Goal: Book appointment/travel/reservation

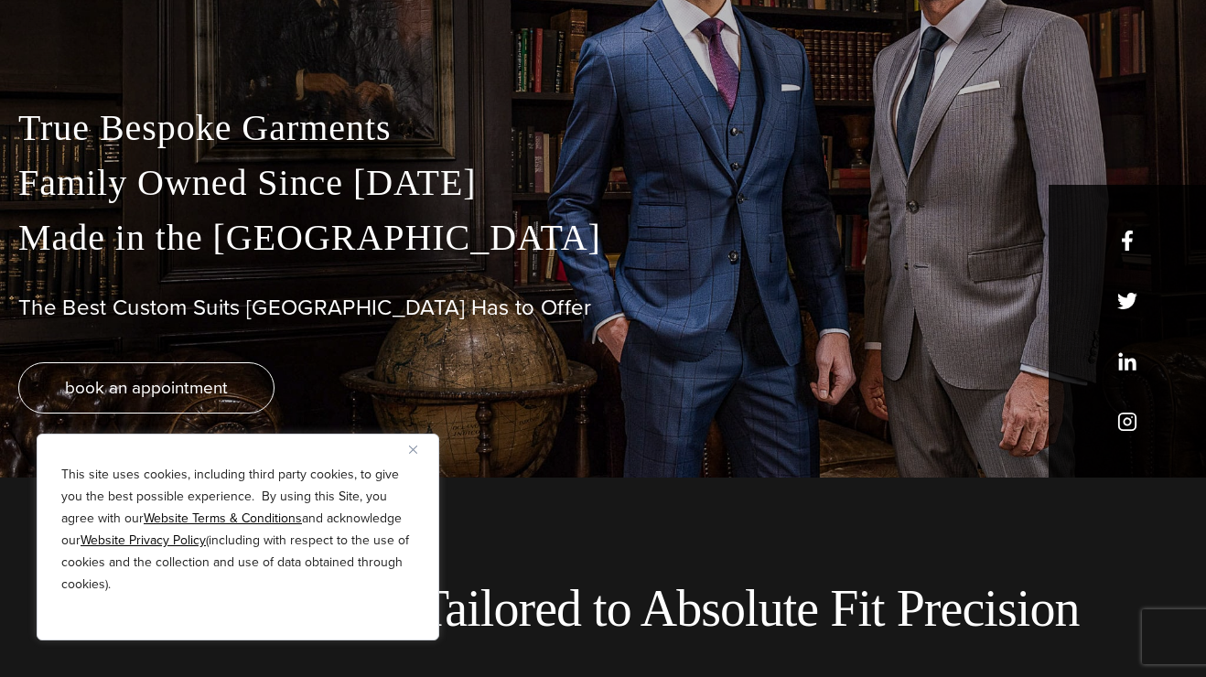
click at [420, 450] on button "Close" at bounding box center [420, 449] width 22 height 22
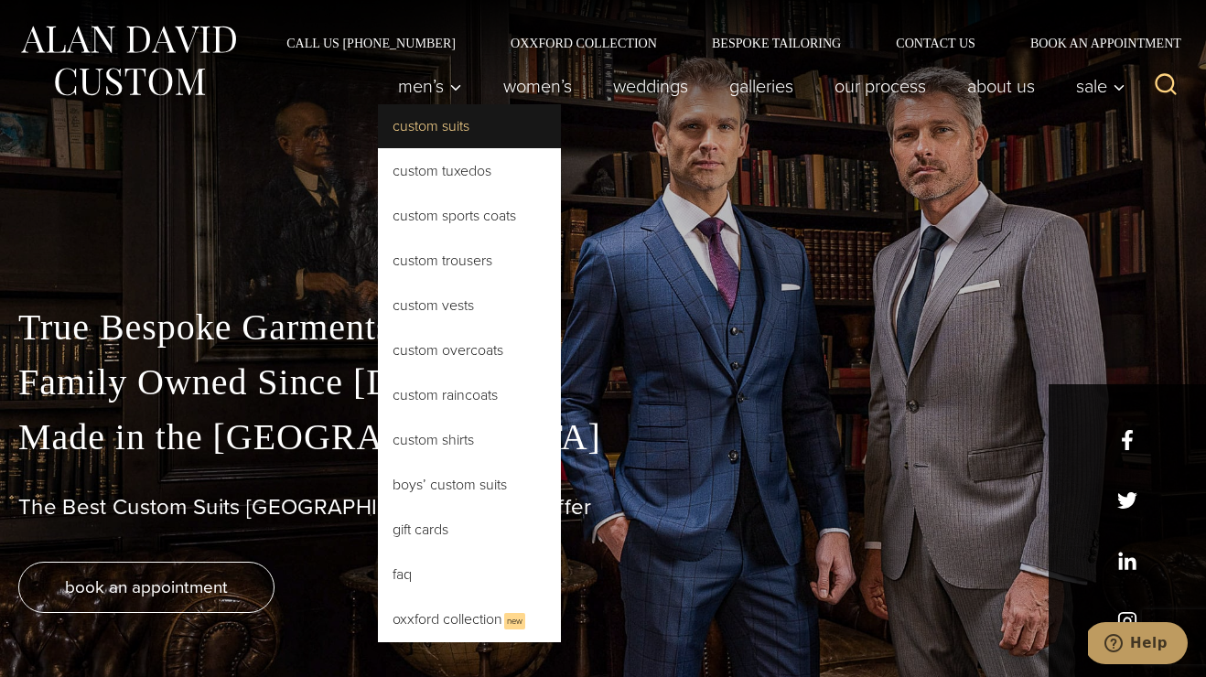
click at [421, 127] on link "Custom Suits" at bounding box center [469, 126] width 183 height 44
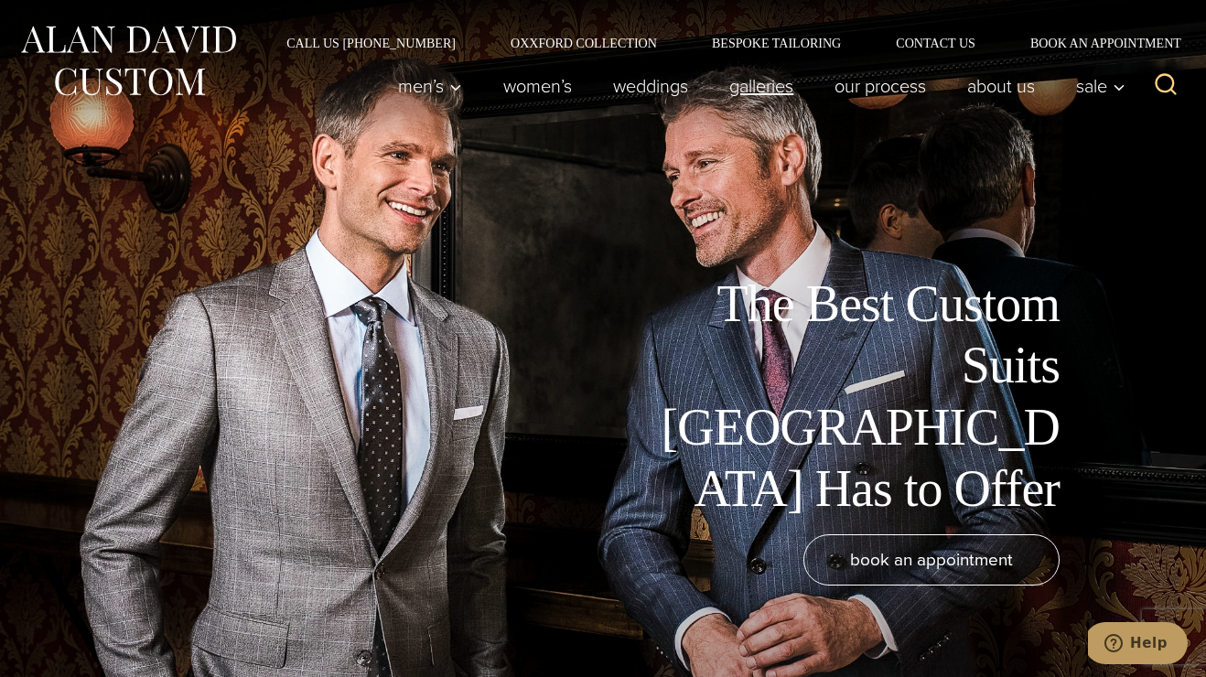
click at [763, 88] on link "Galleries" at bounding box center [761, 86] width 105 height 37
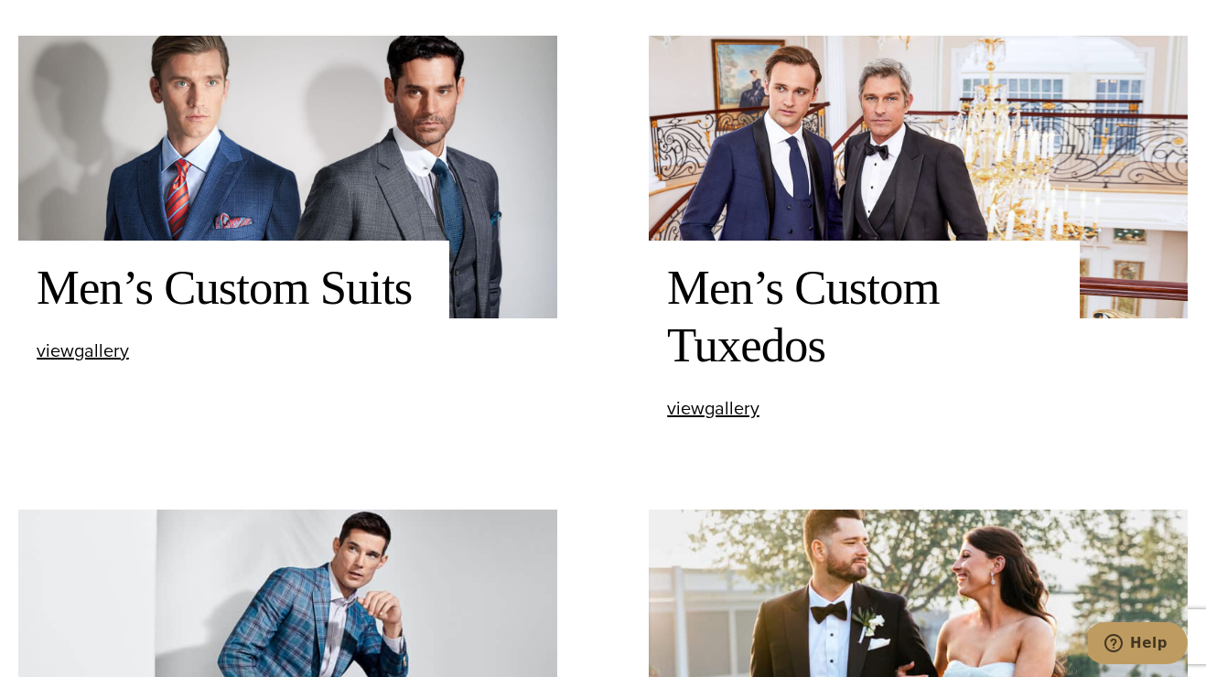
scroll to position [792, 0]
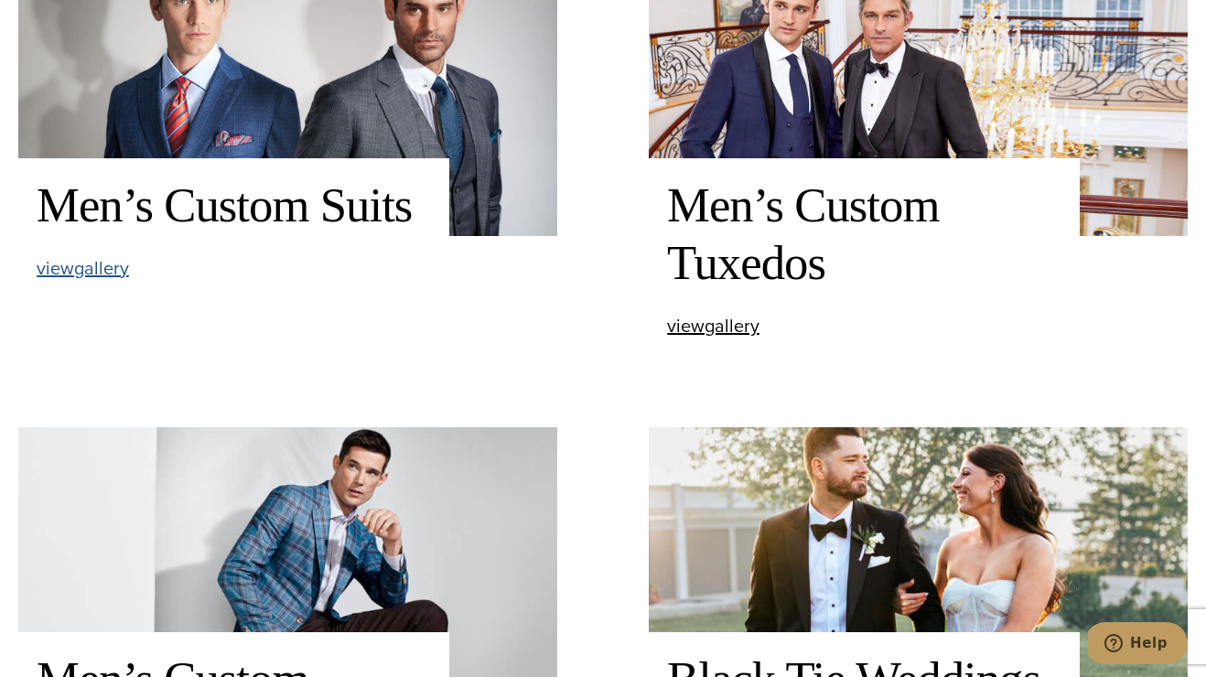
click at [87, 263] on span "view Men’s Custom Suits gallery" at bounding box center [83, 267] width 92 height 27
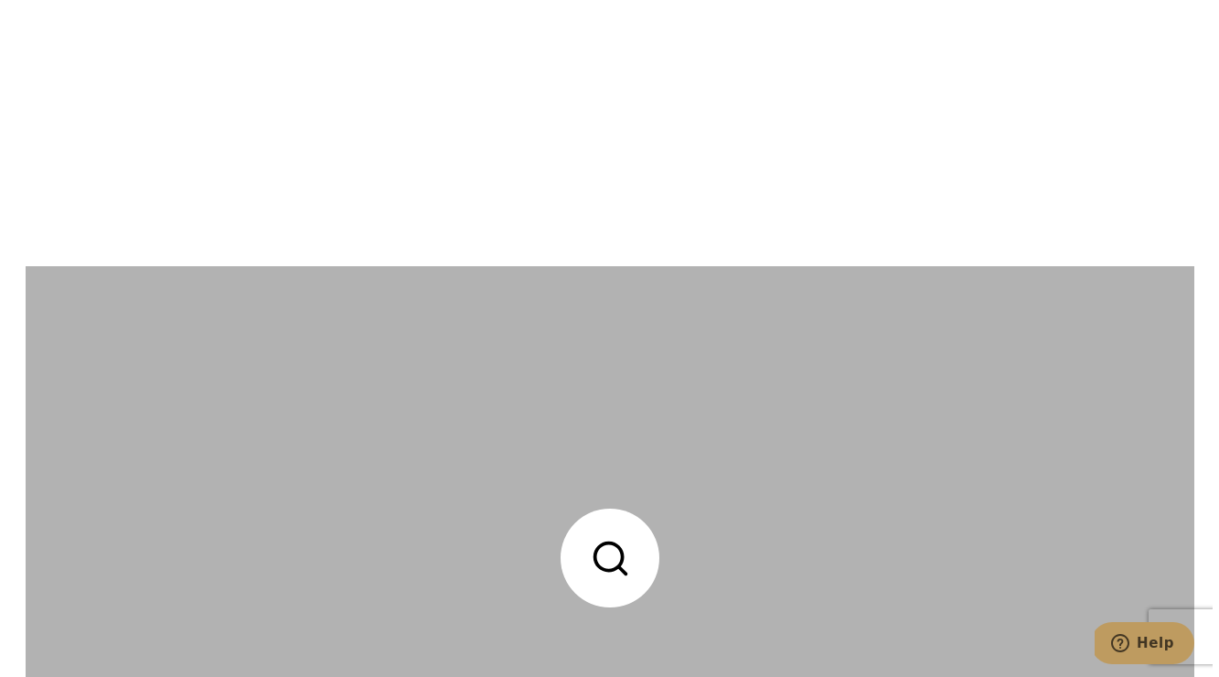
scroll to position [4494, 0]
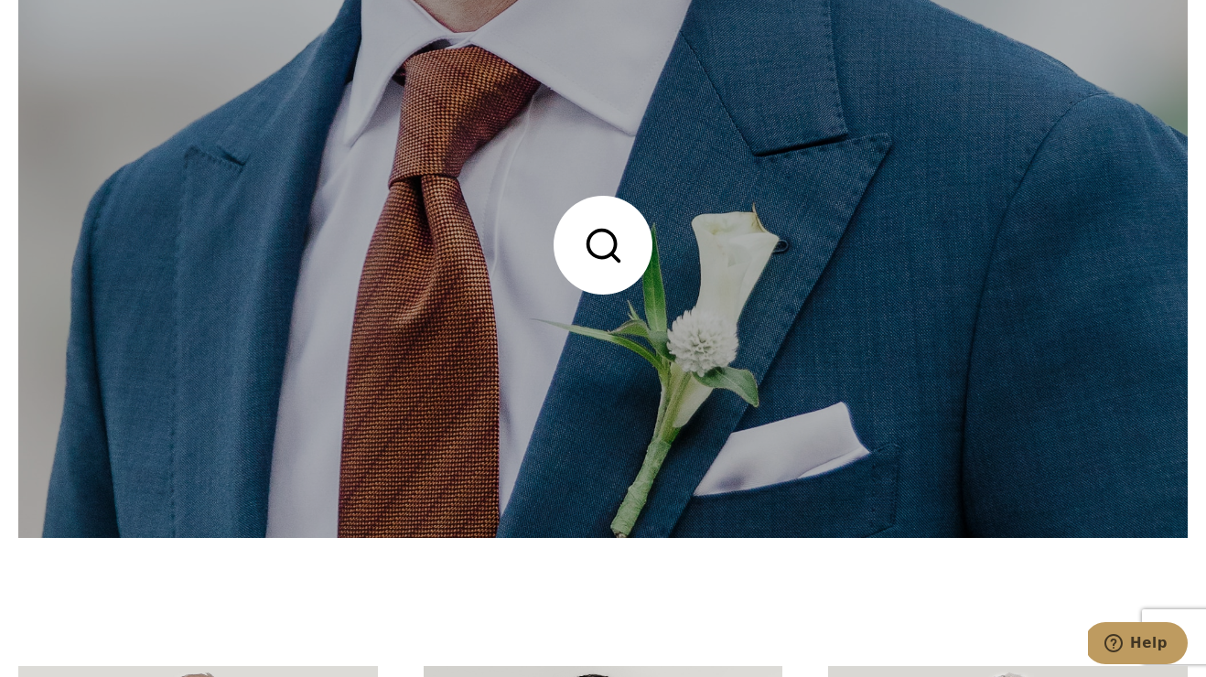
click at [596, 257] on link at bounding box center [602, 245] width 1169 height 585
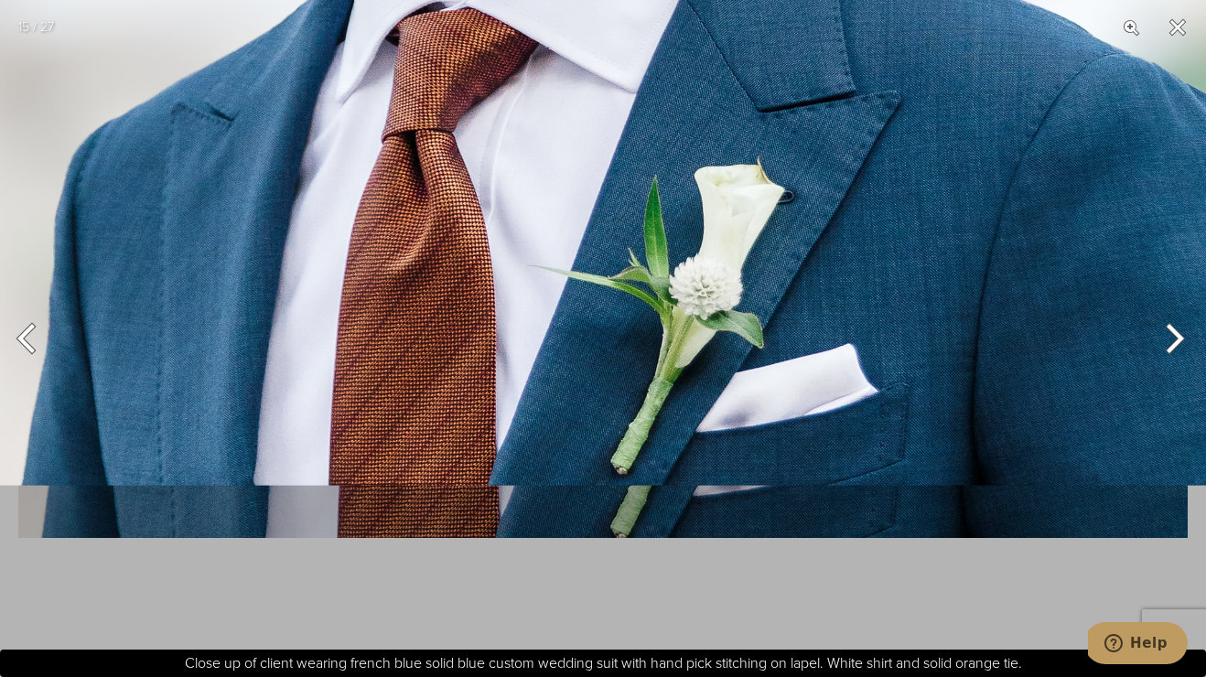
click at [908, 116] on img at bounding box center [603, 196] width 1206 height 633
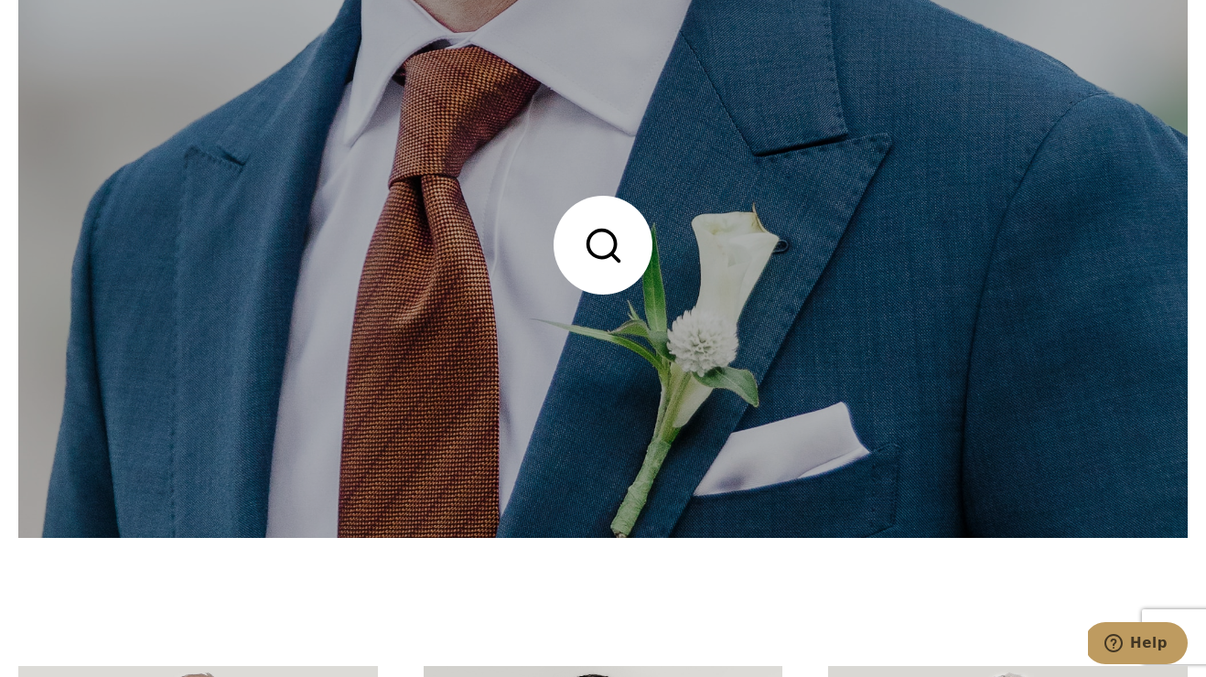
click at [1157, 339] on link at bounding box center [602, 245] width 1169 height 585
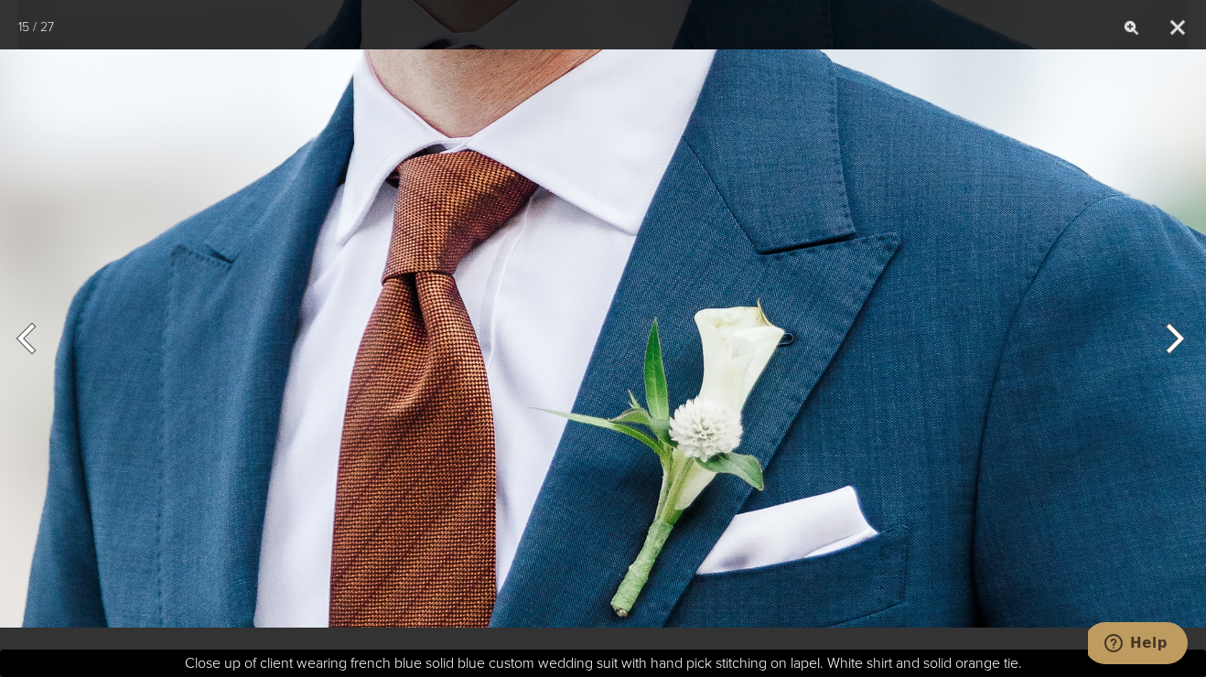
click at [1183, 342] on button "Next" at bounding box center [1171, 338] width 69 height 91
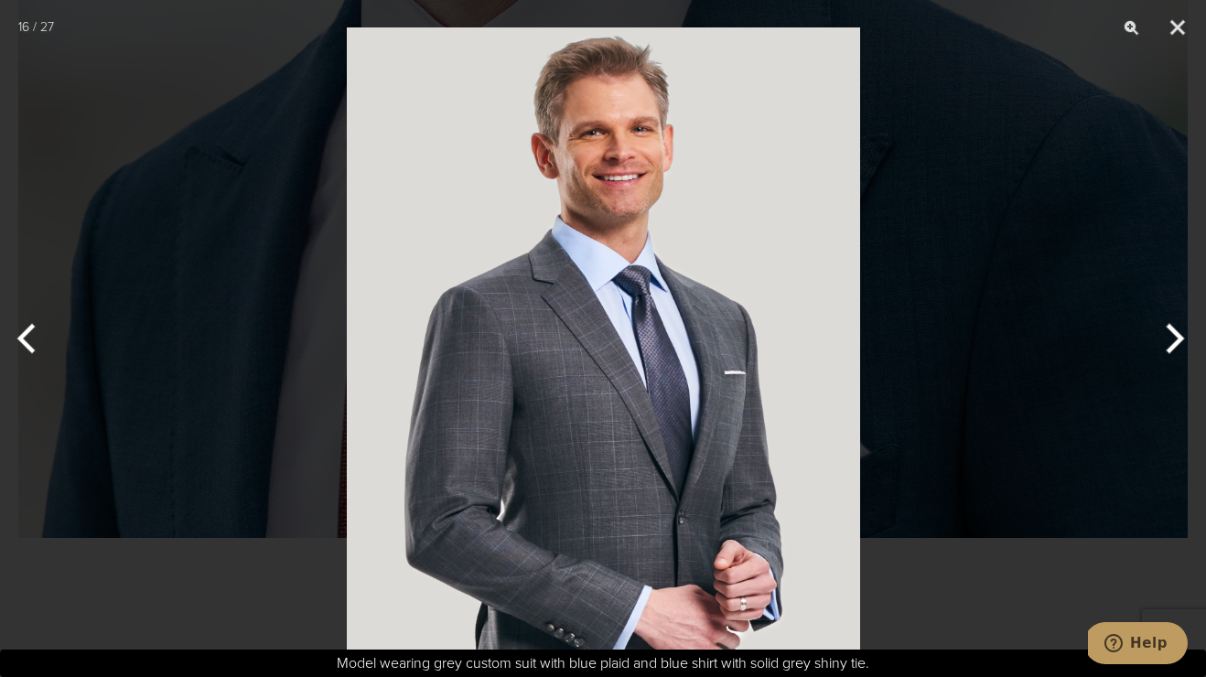
click at [1183, 342] on button "Next" at bounding box center [1171, 338] width 69 height 91
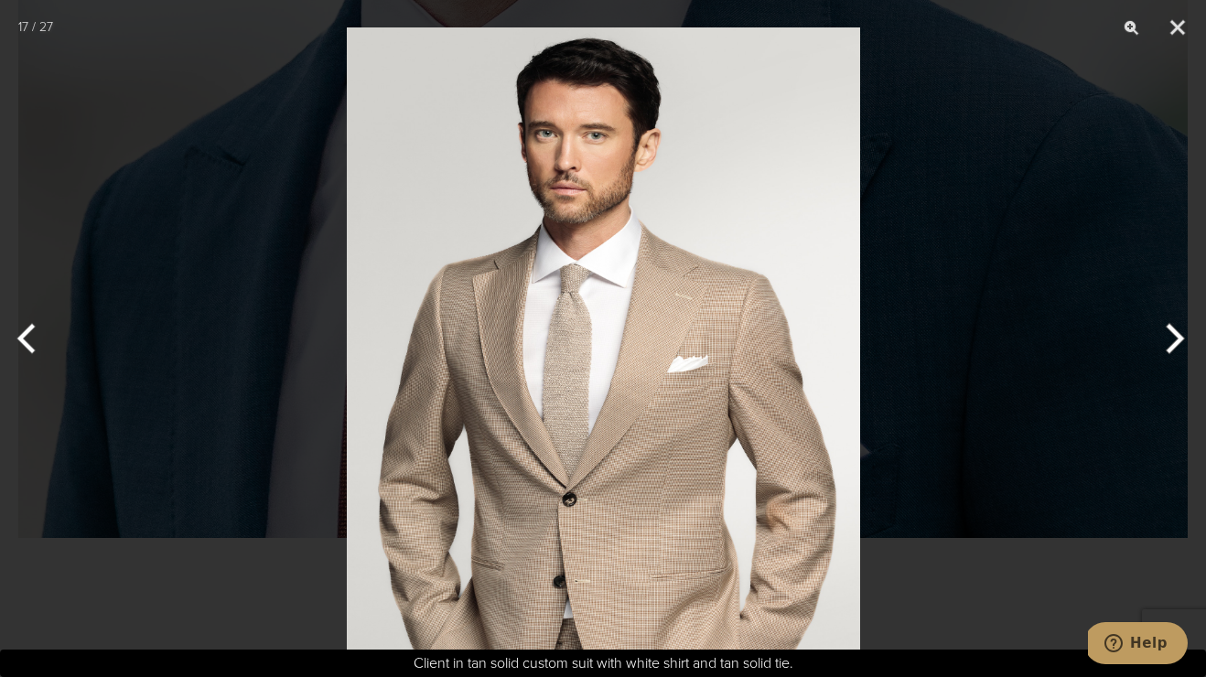
click at [25, 346] on button "Previous" at bounding box center [34, 338] width 69 height 91
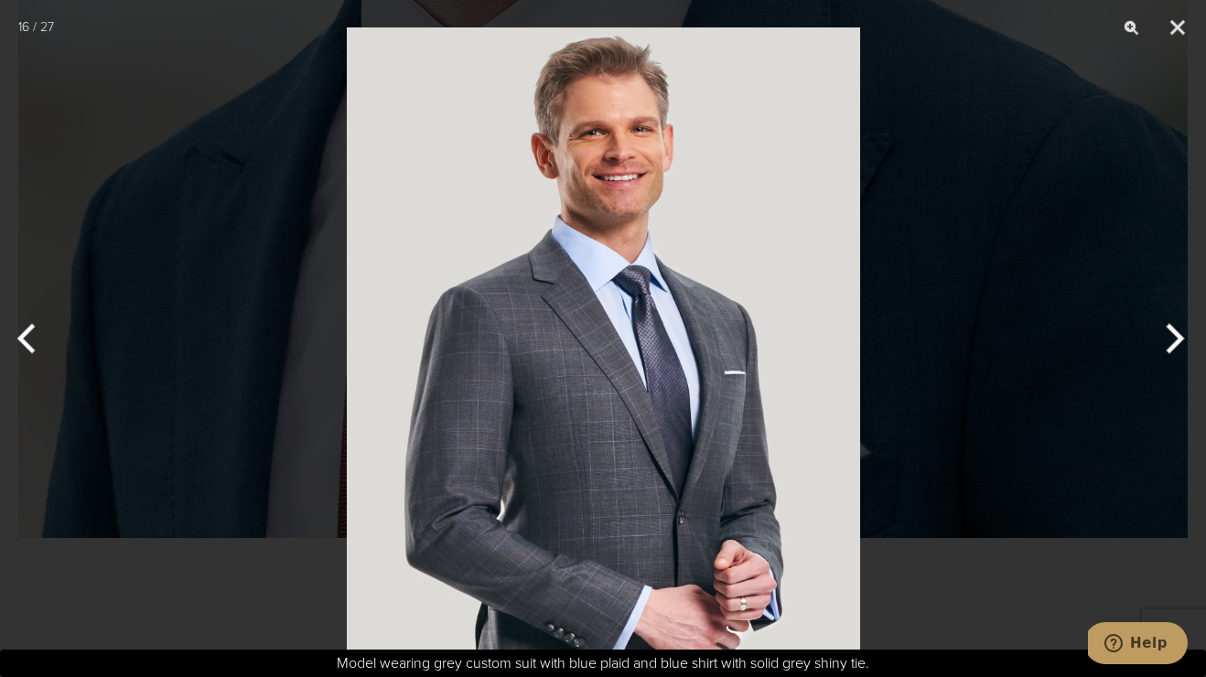
click at [1176, 350] on button "Next" at bounding box center [1171, 338] width 69 height 91
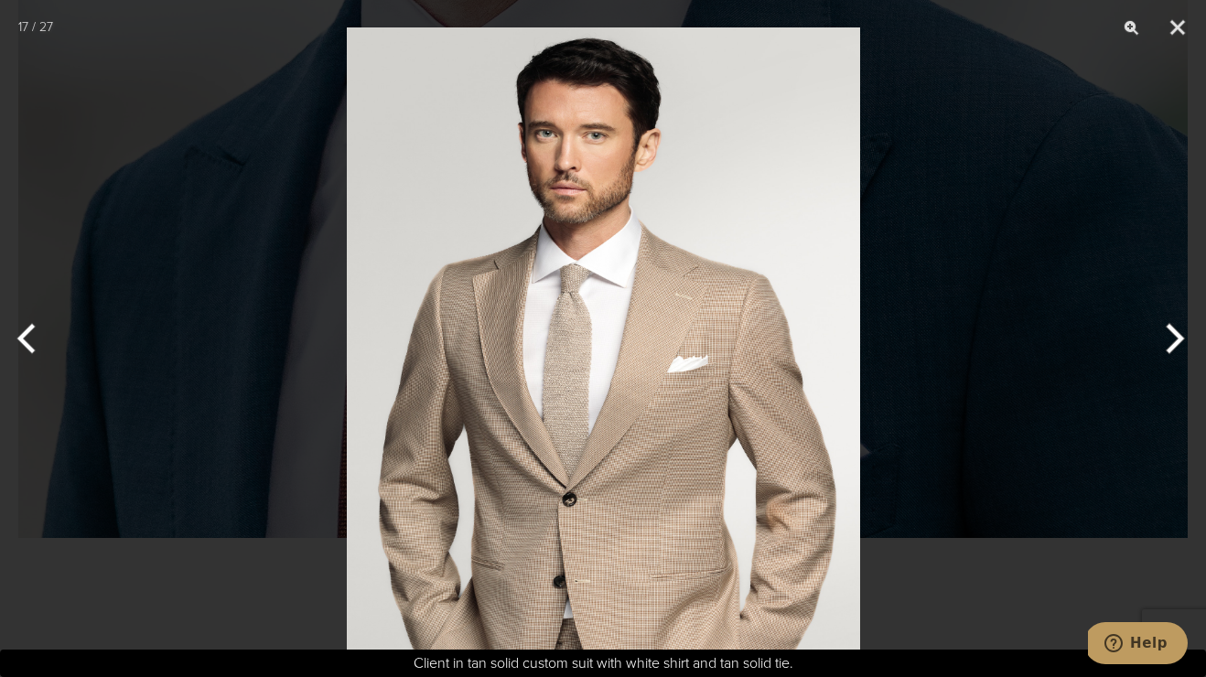
click at [1176, 350] on button "Next" at bounding box center [1171, 338] width 69 height 91
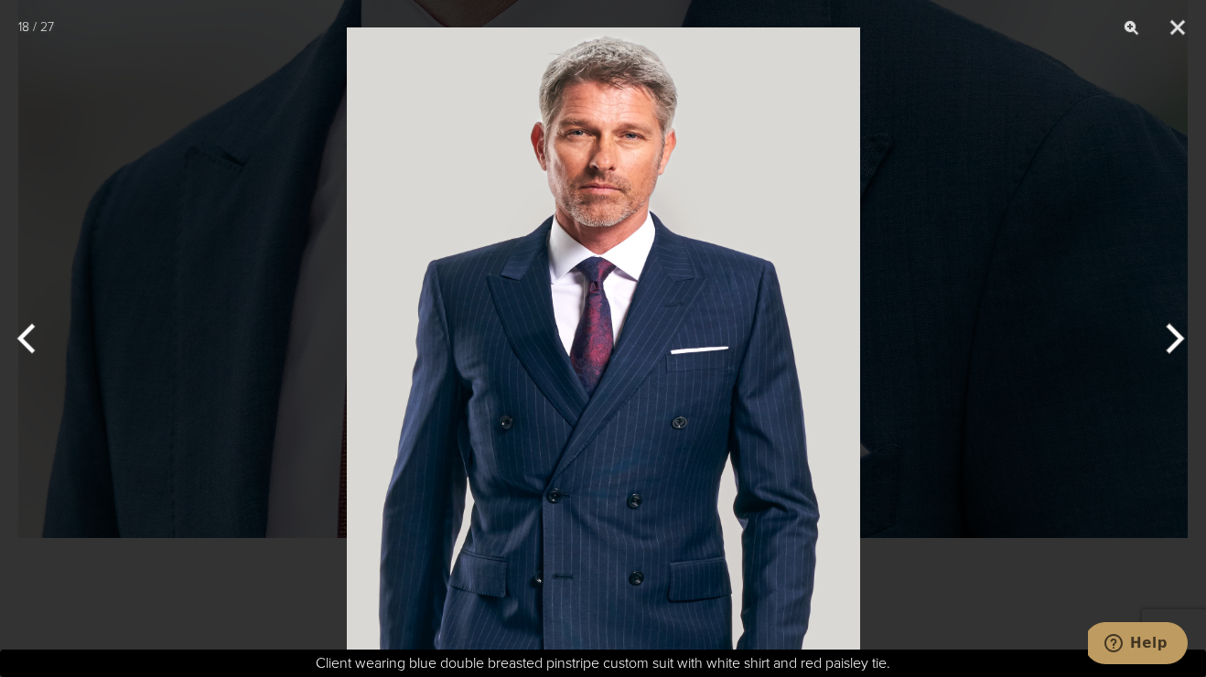
click at [1176, 350] on button "Next" at bounding box center [1171, 338] width 69 height 91
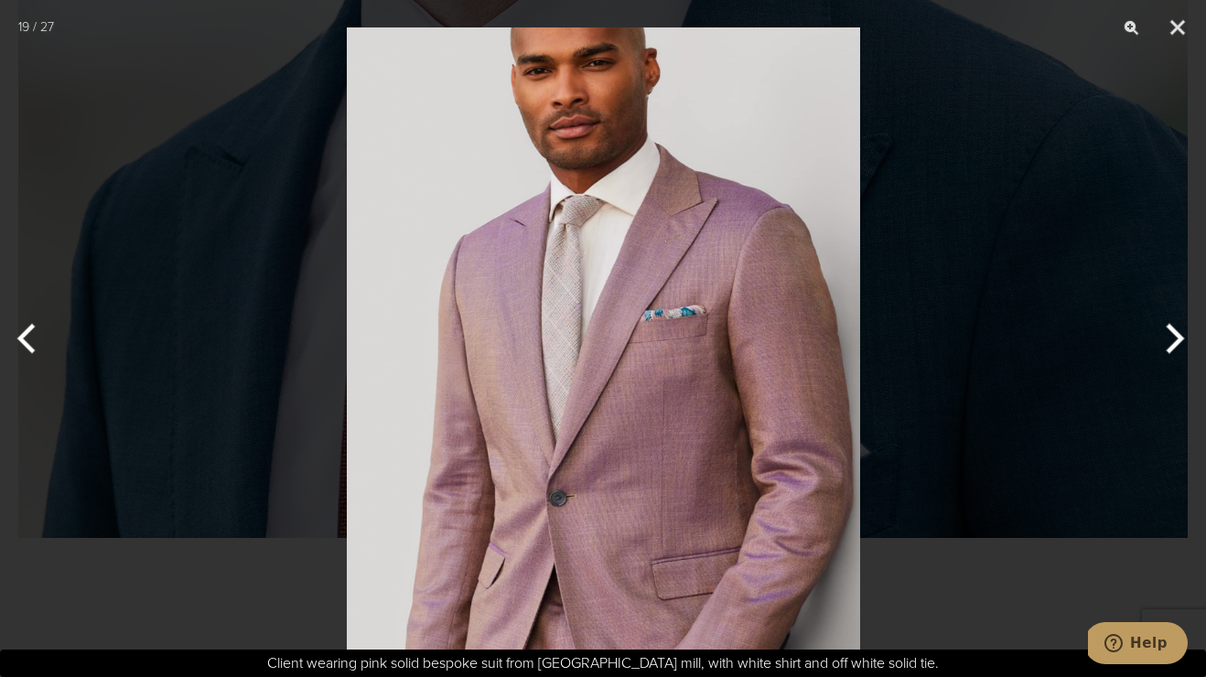
click at [1176, 350] on button "Next" at bounding box center [1171, 338] width 69 height 91
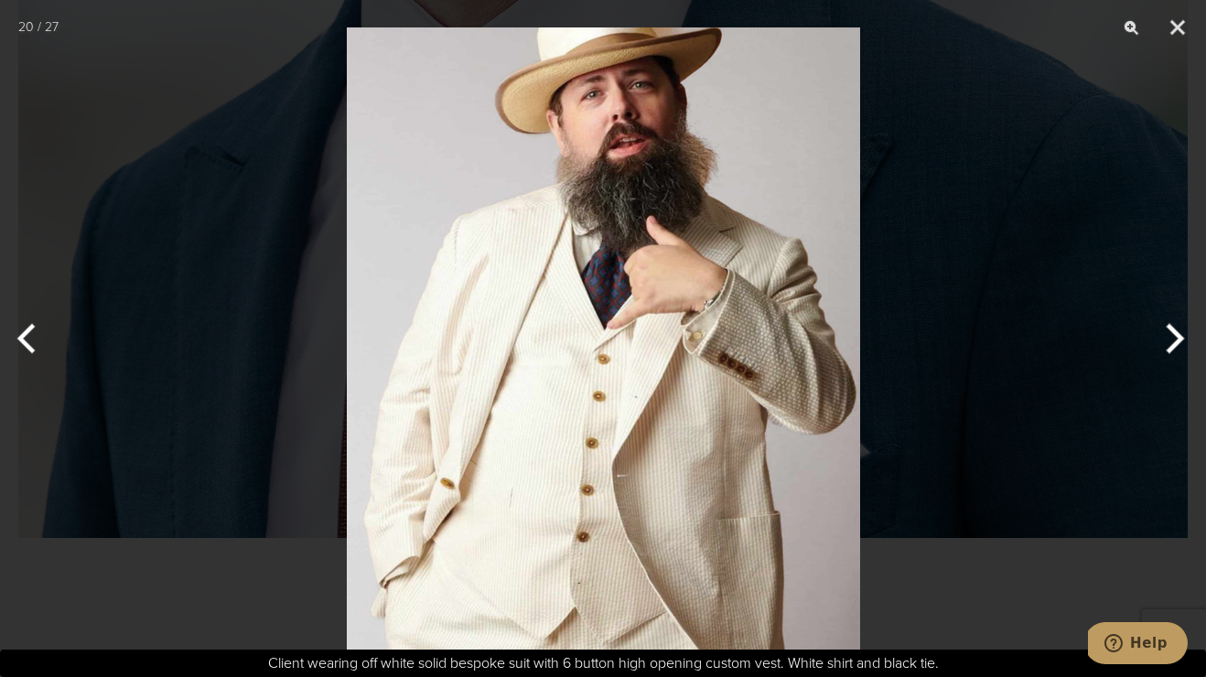
click at [1176, 350] on button "Next" at bounding box center [1171, 338] width 69 height 91
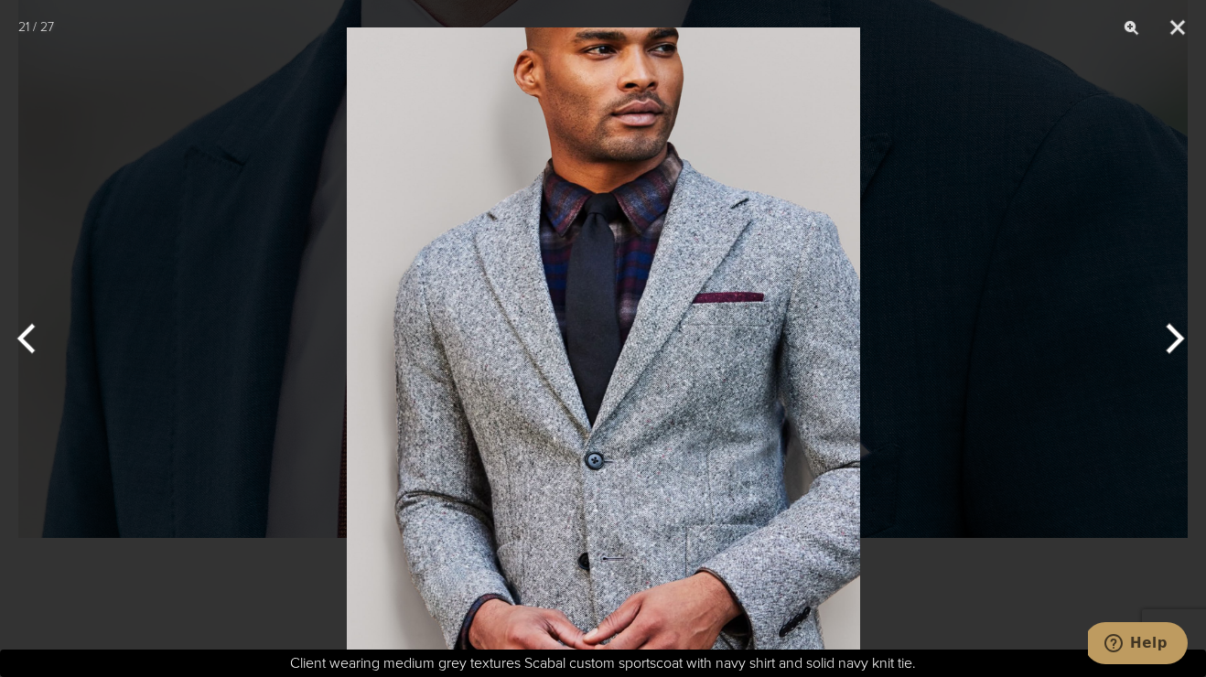
click at [1176, 350] on button "Next" at bounding box center [1171, 338] width 69 height 91
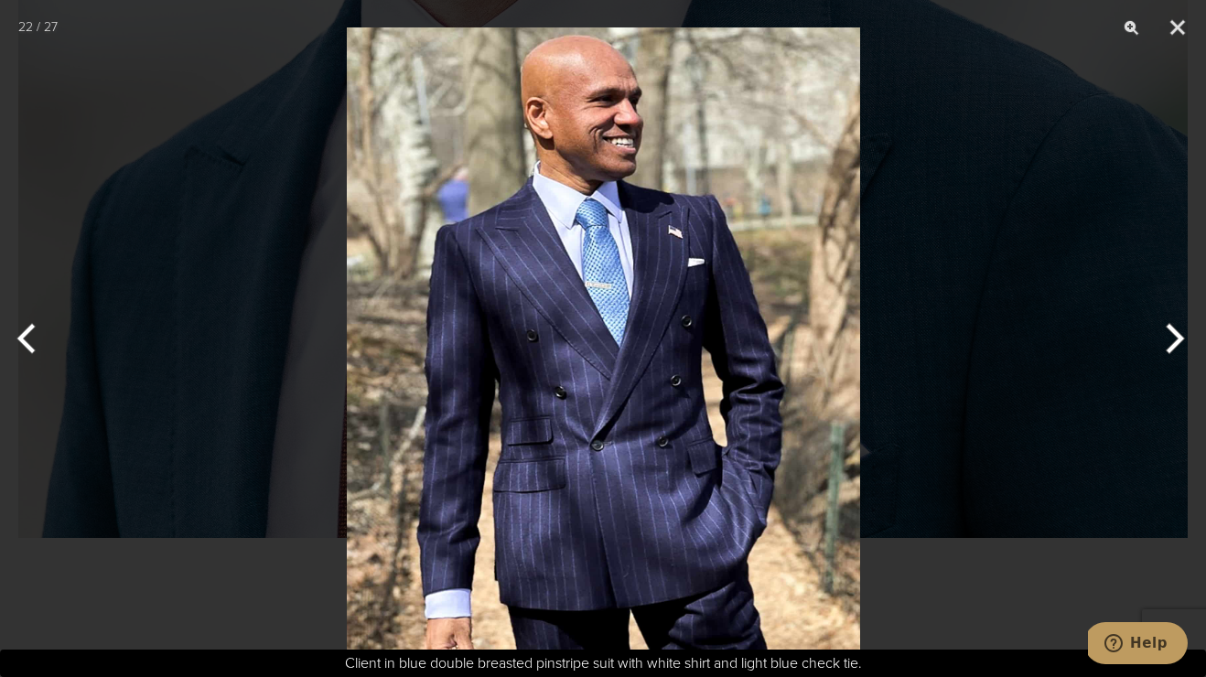
click at [1176, 350] on button "Next" at bounding box center [1171, 338] width 69 height 91
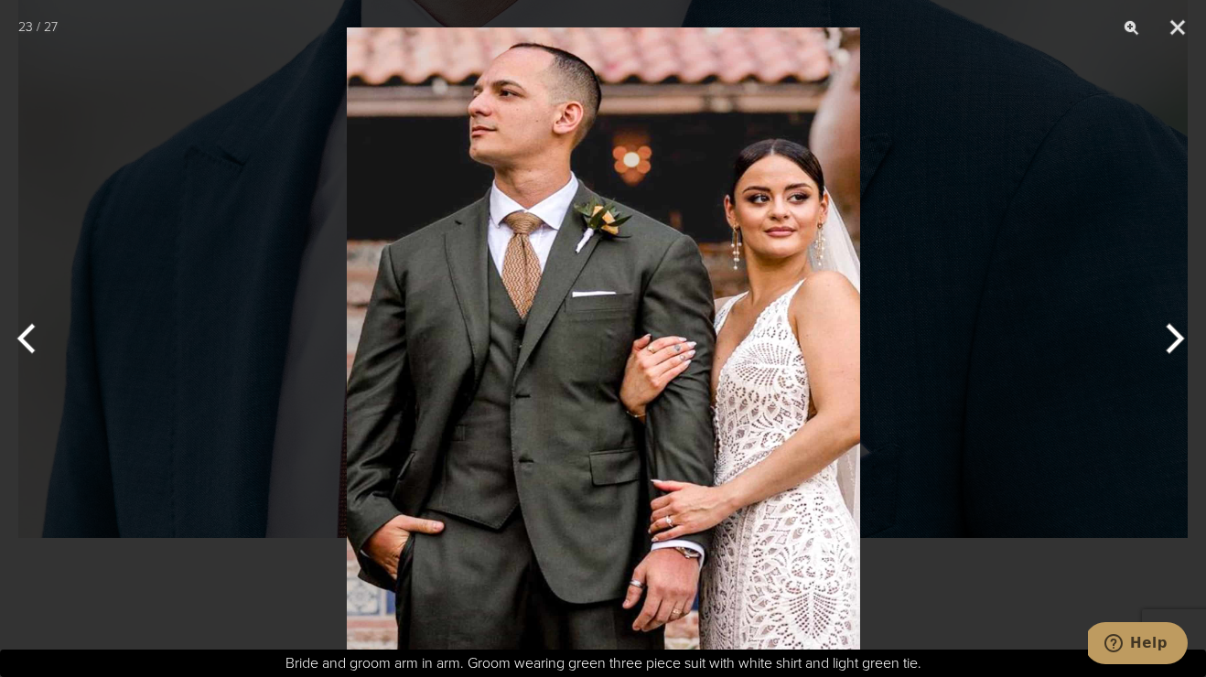
click at [1176, 350] on button "Next" at bounding box center [1171, 338] width 69 height 91
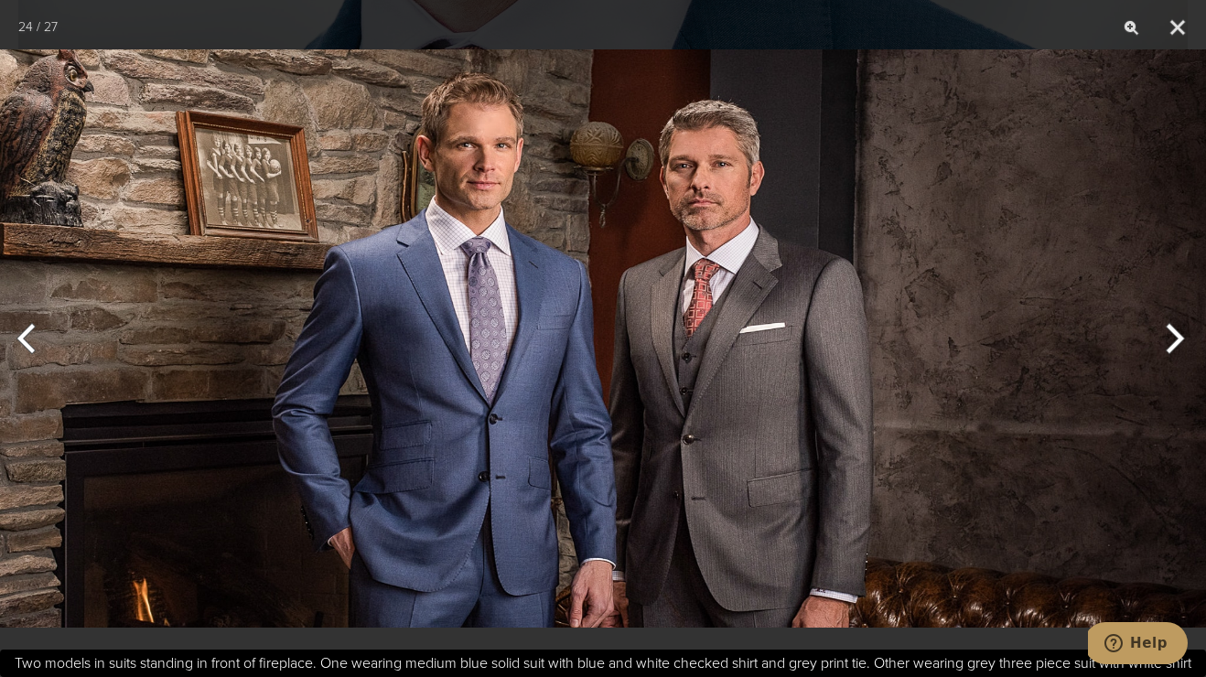
click at [1167, 336] on button "Next" at bounding box center [1171, 338] width 69 height 91
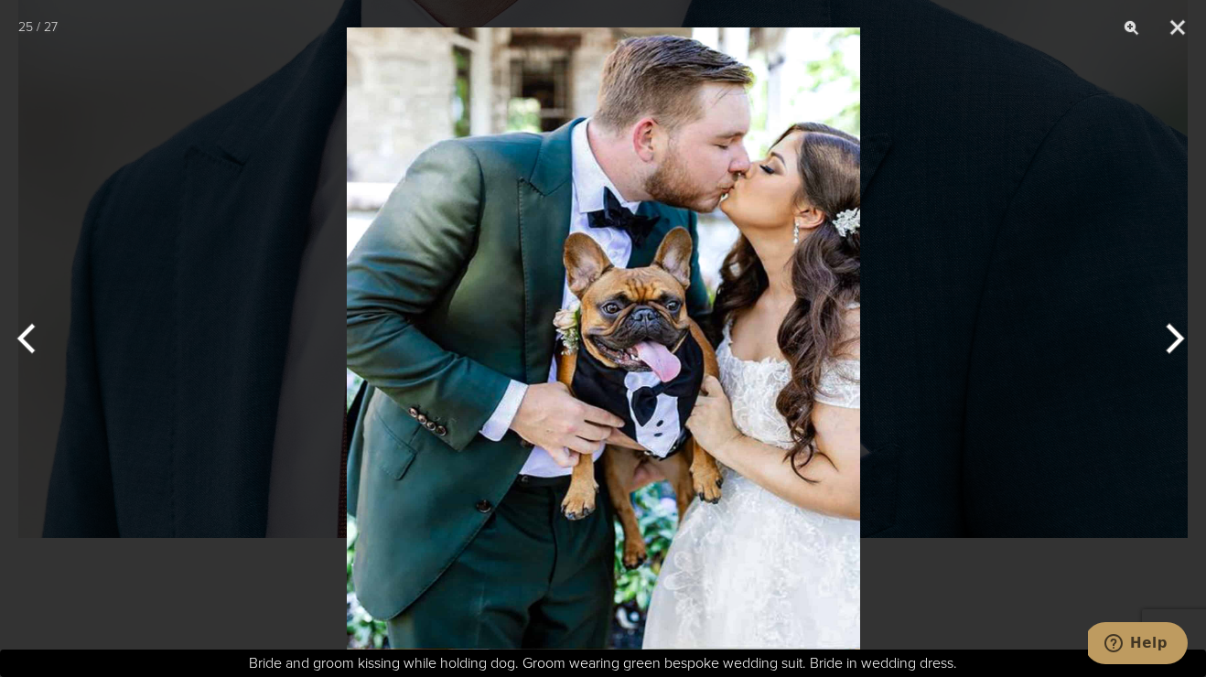
click at [1166, 336] on button "Next" at bounding box center [1171, 338] width 69 height 91
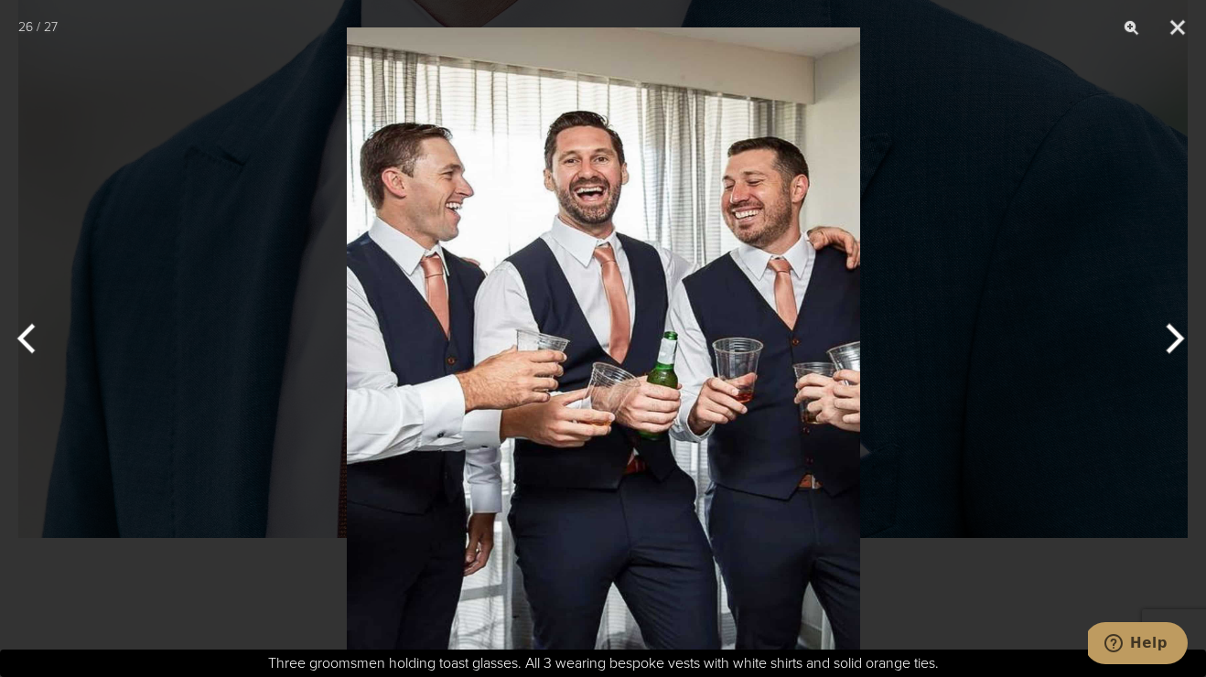
click at [1166, 336] on button "Next" at bounding box center [1171, 338] width 69 height 91
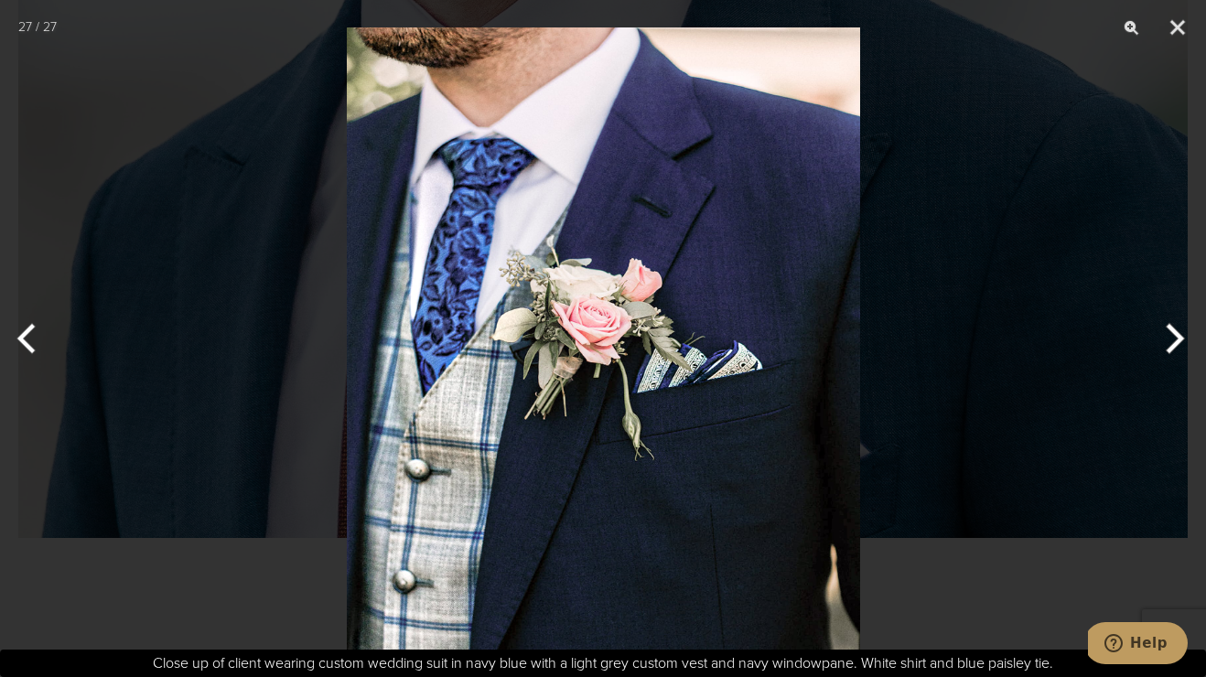
click at [1166, 334] on button "Next" at bounding box center [1171, 338] width 69 height 91
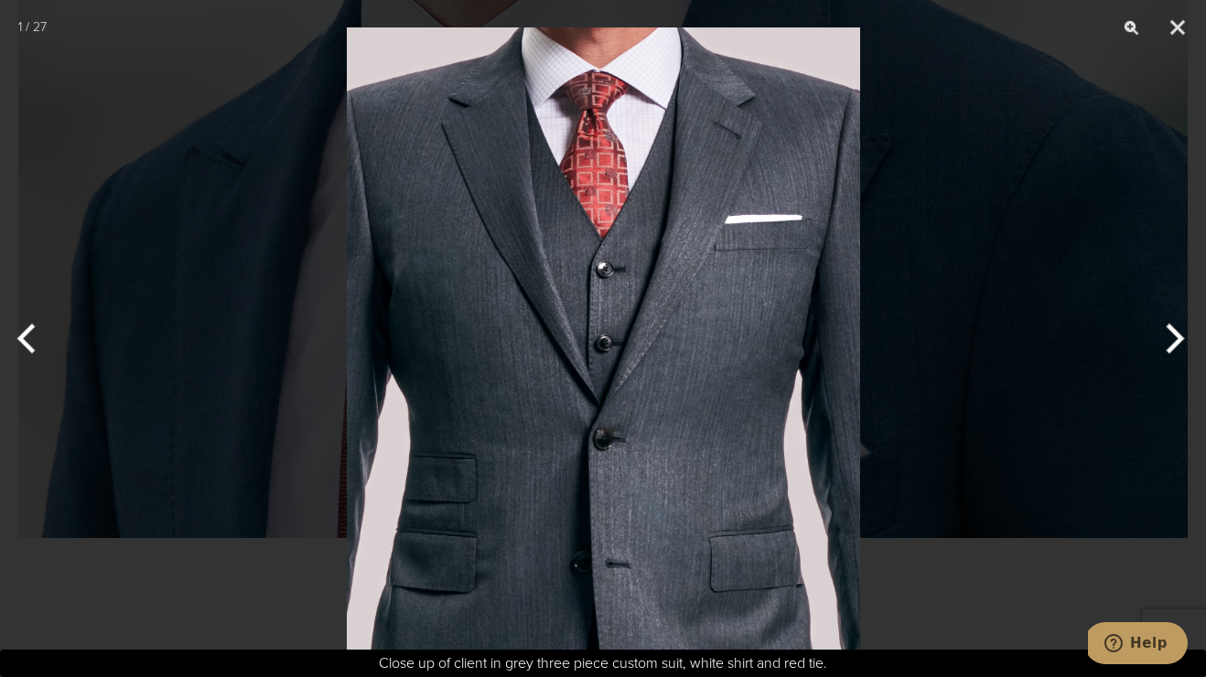
click at [1165, 334] on button "Next" at bounding box center [1171, 338] width 69 height 91
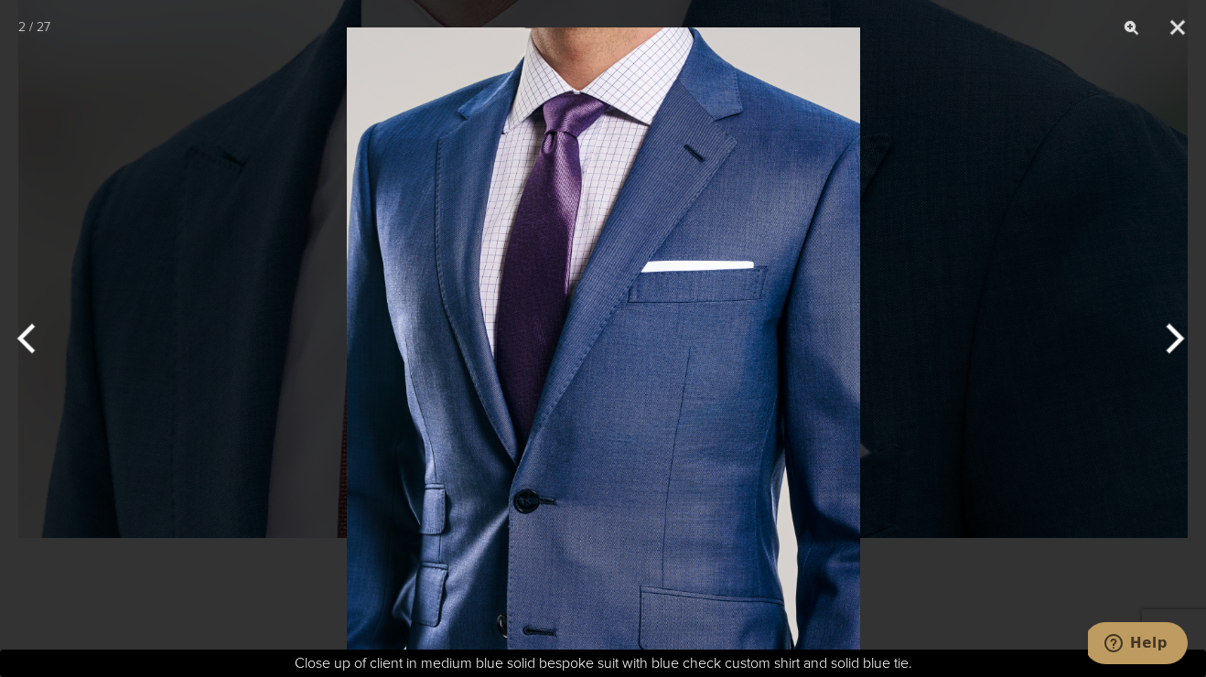
click at [1165, 334] on button "Next" at bounding box center [1171, 338] width 69 height 91
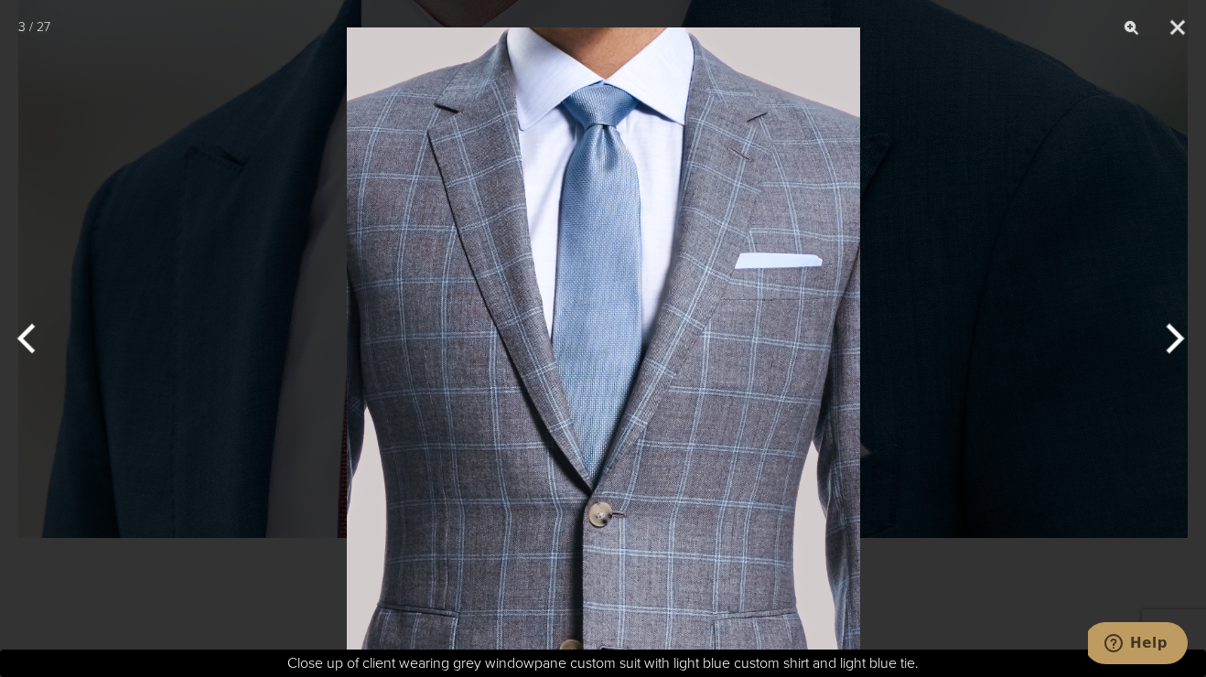
click at [1165, 334] on button "Next" at bounding box center [1171, 338] width 69 height 91
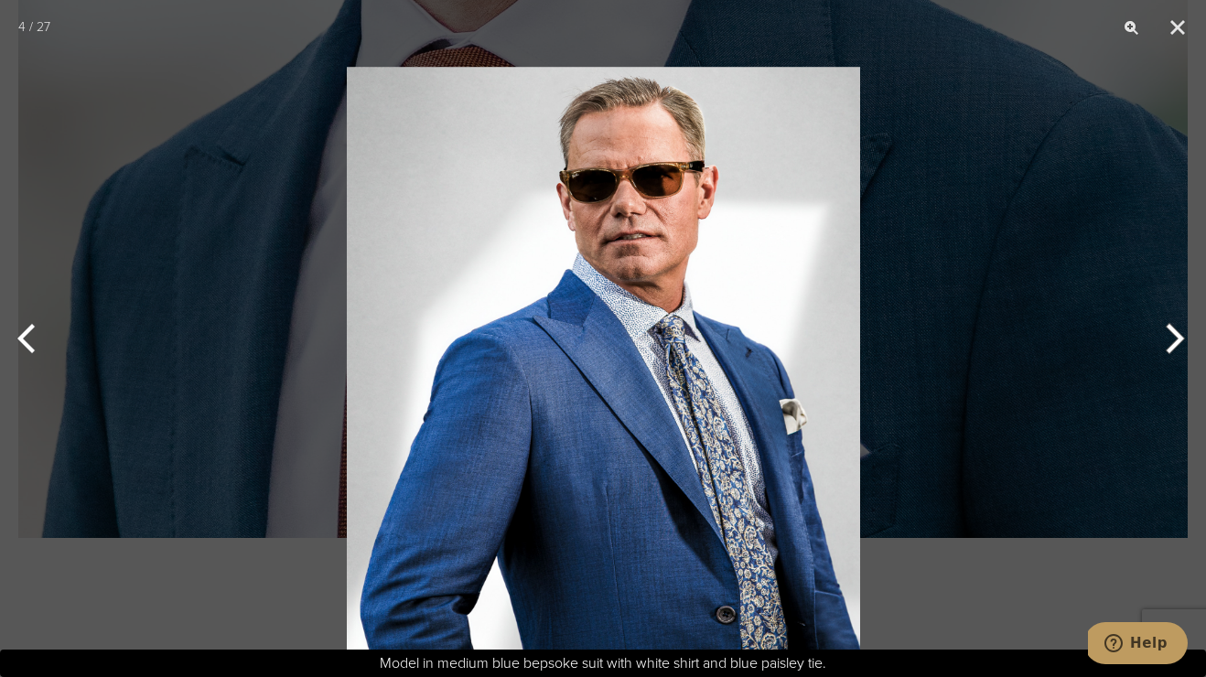
click at [1018, 409] on section "4 / 27" at bounding box center [603, 338] width 1206 height 677
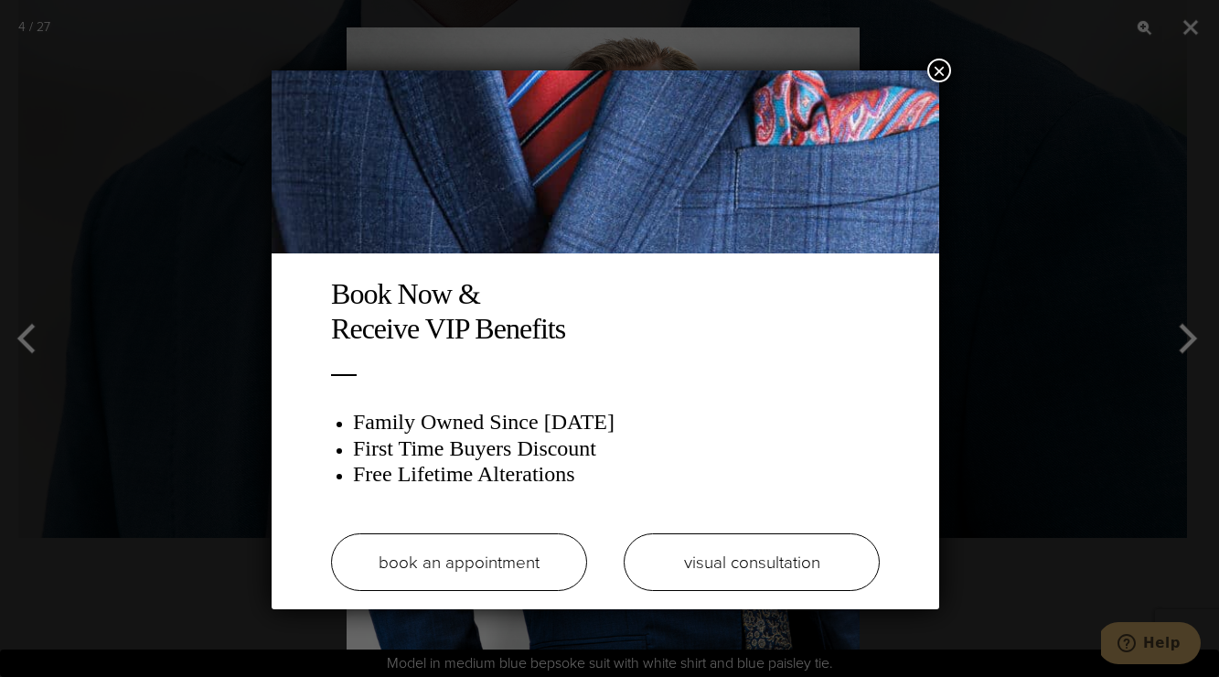
click at [436, 565] on link "book an appointment" at bounding box center [459, 562] width 256 height 58
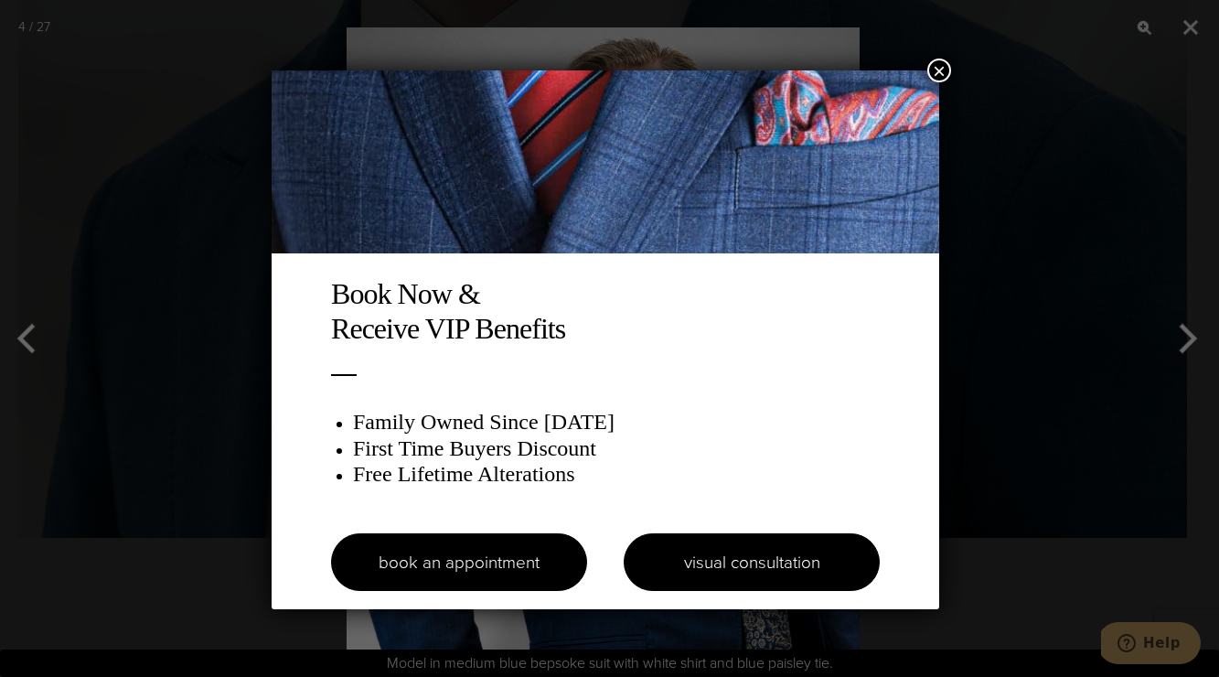
click at [843, 554] on link "visual consultation" at bounding box center [752, 562] width 256 height 58
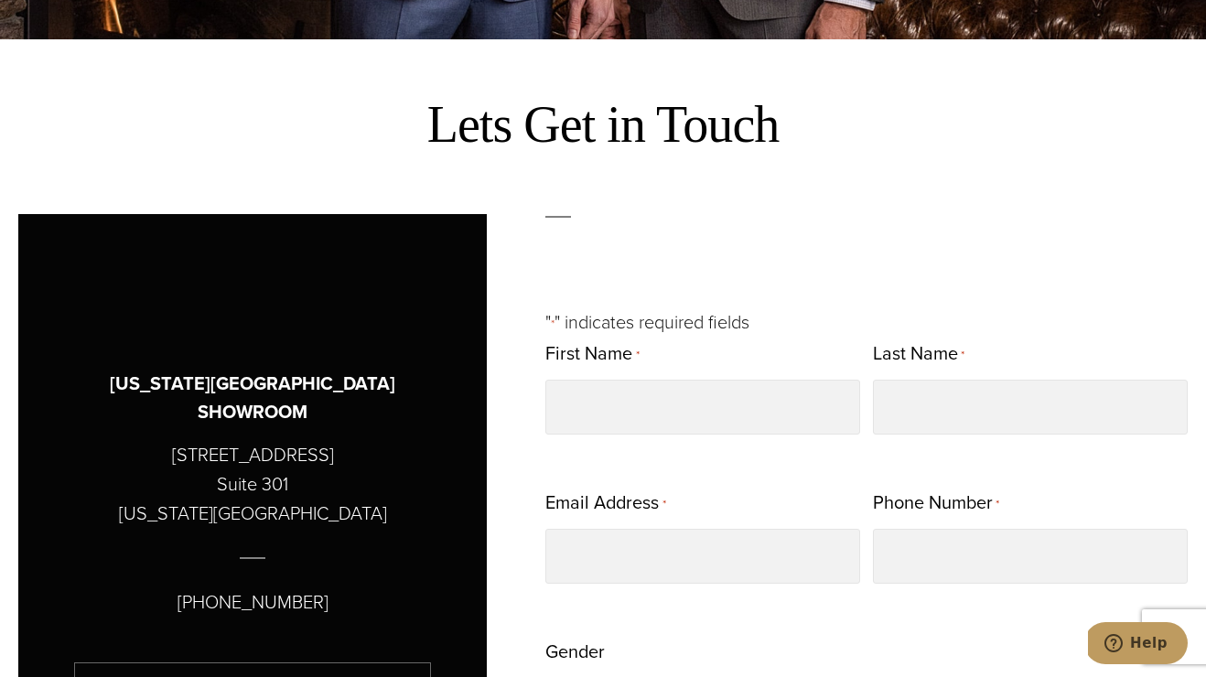
scroll to position [838, 0]
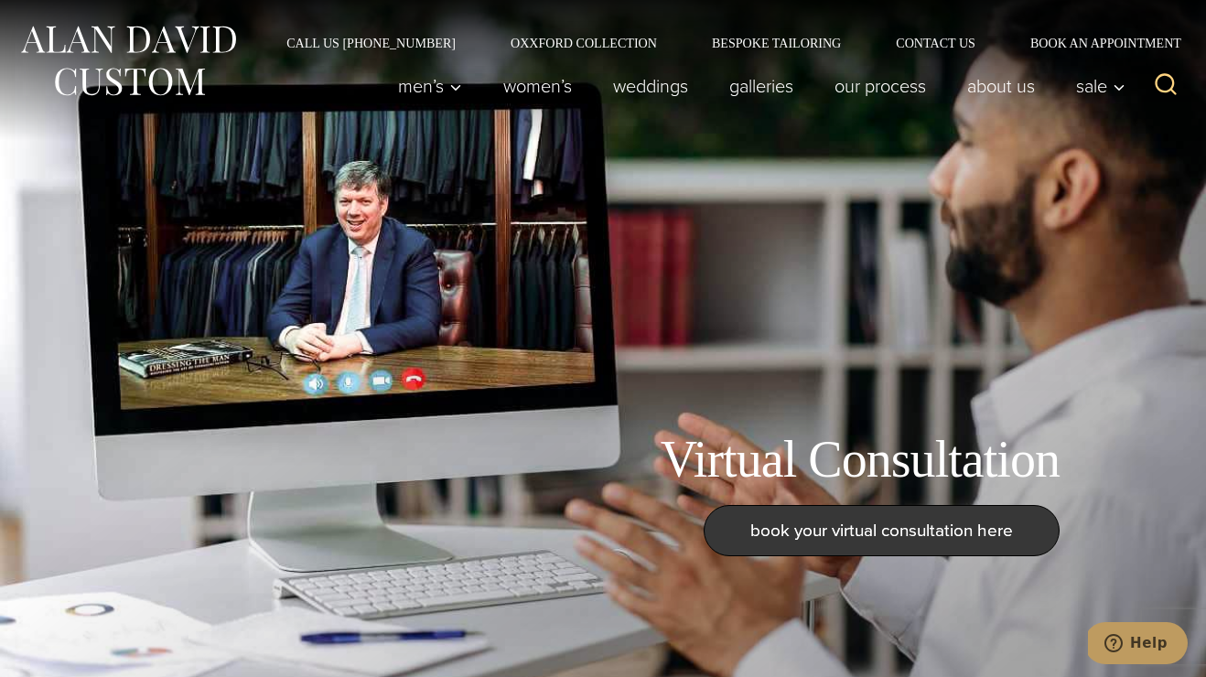
click at [817, 541] on span "book your virtual consultation here" at bounding box center [881, 530] width 263 height 27
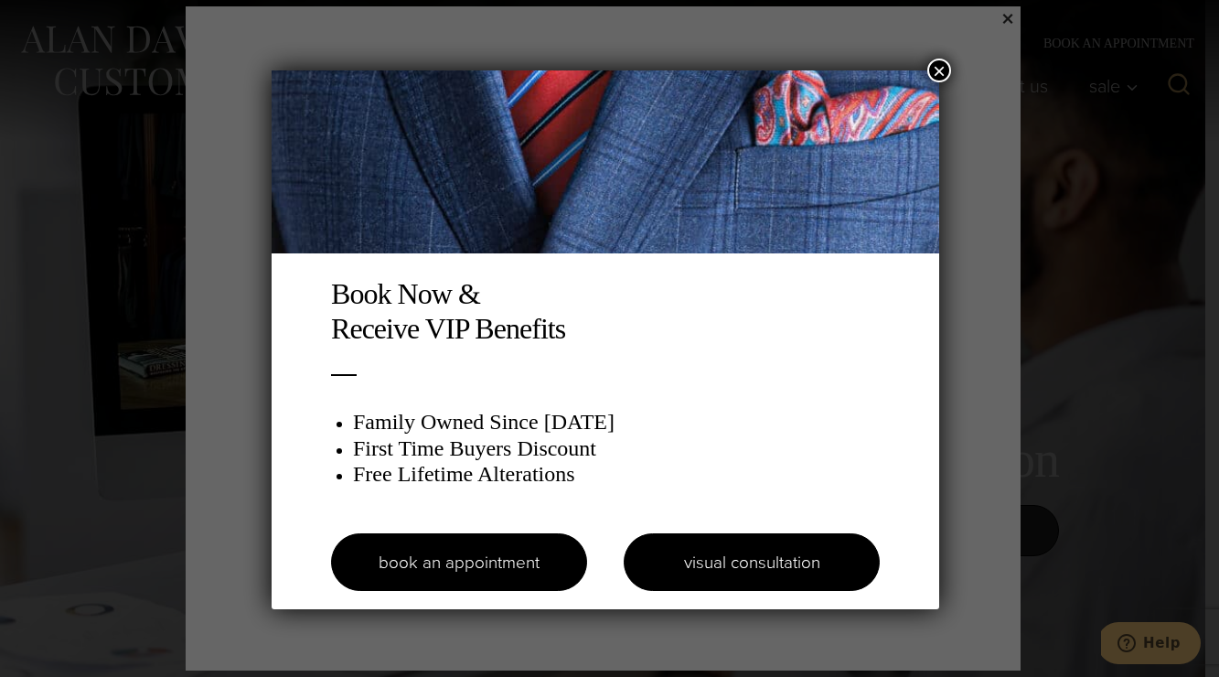
click at [702, 548] on link "visual consultation" at bounding box center [752, 562] width 256 height 58
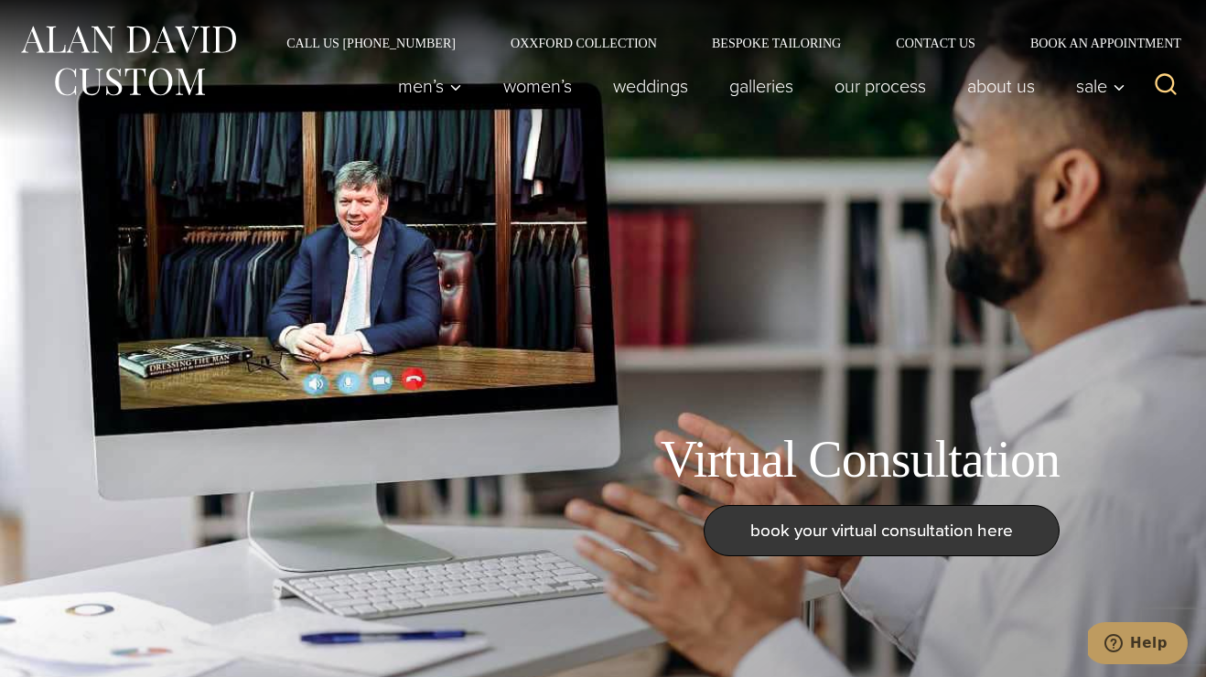
click at [741, 536] on link "book your virtual consultation here" at bounding box center [881, 530] width 356 height 51
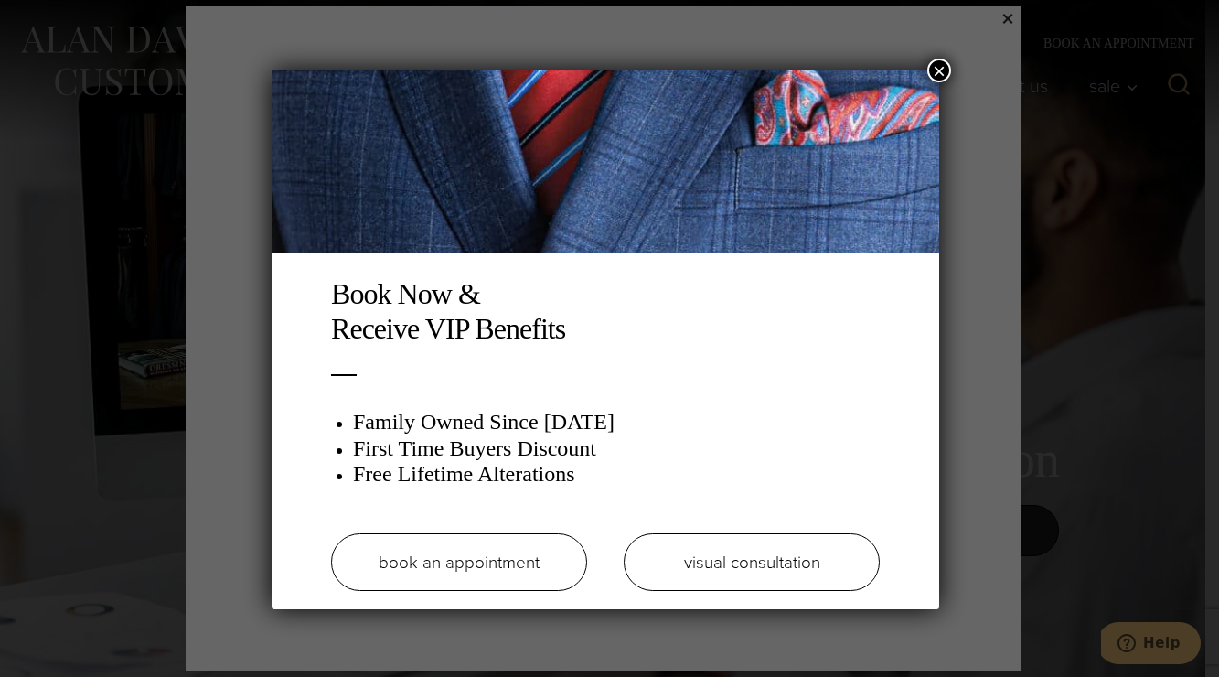
click at [486, 553] on link "book an appointment" at bounding box center [459, 562] width 256 height 58
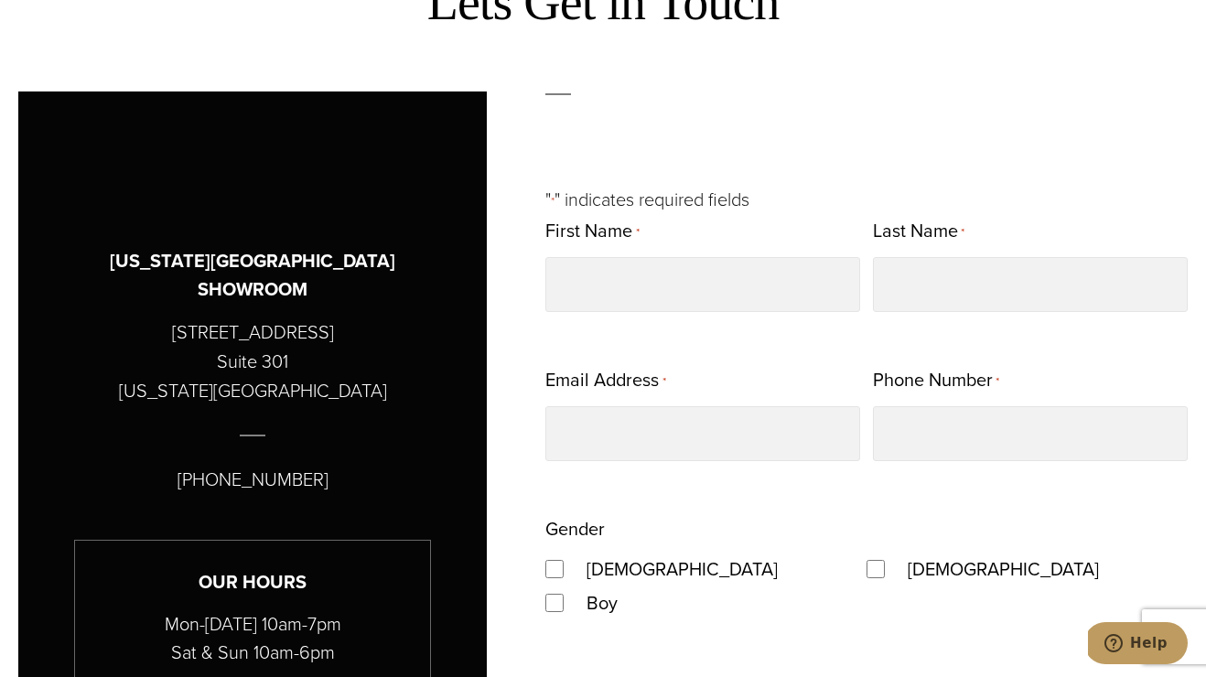
scroll to position [757, 0]
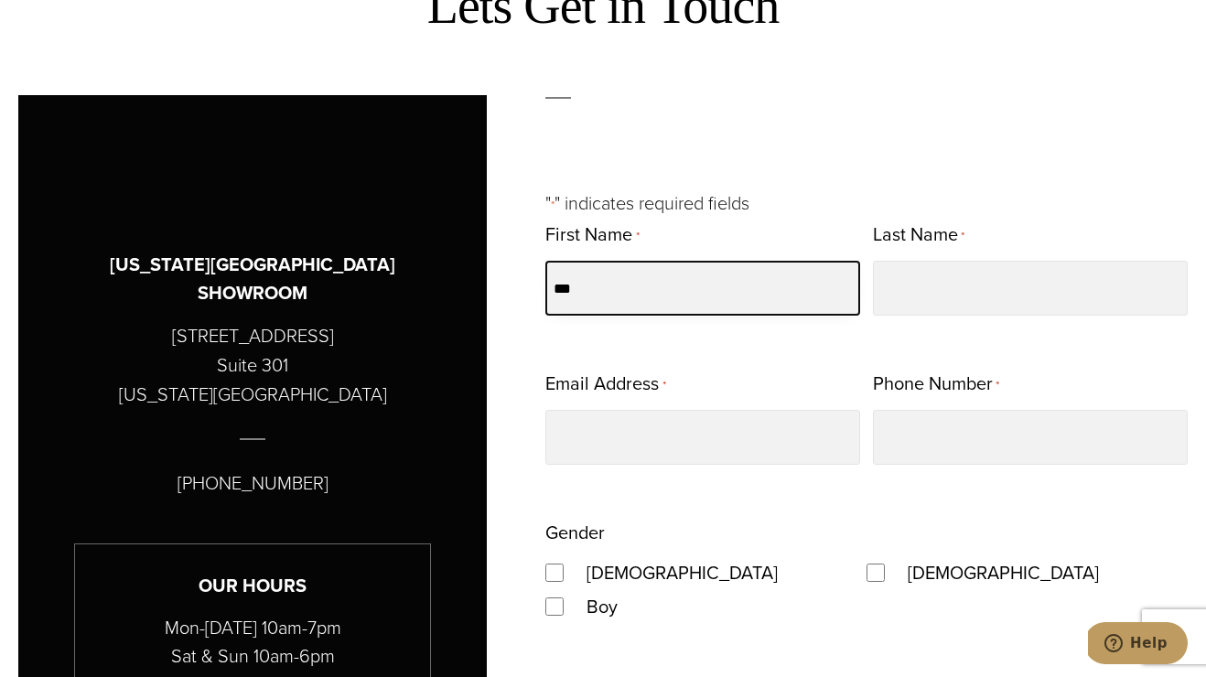
type input "***"
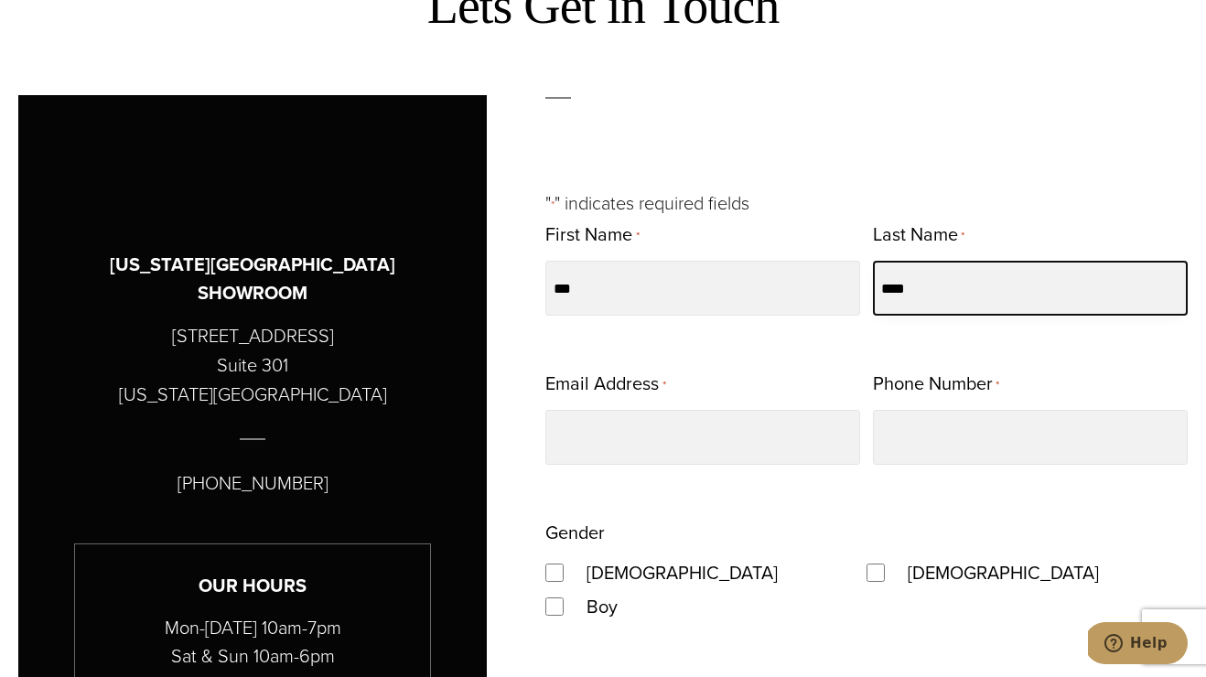
type input "****"
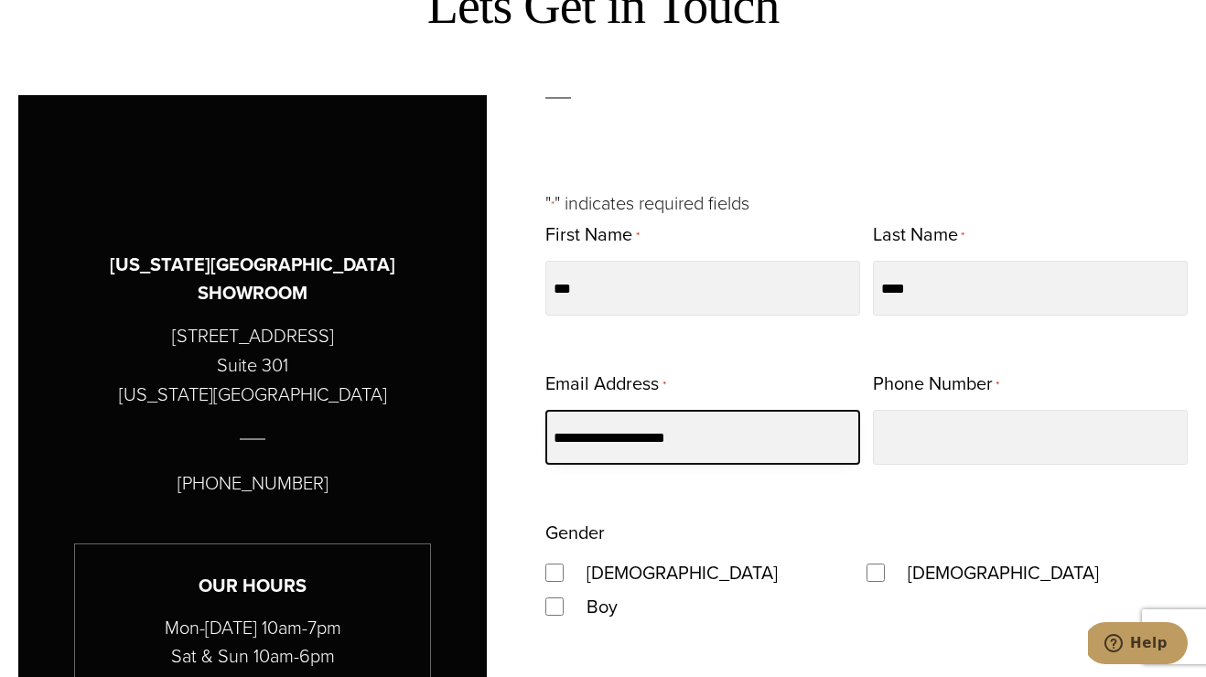
type input "**********"
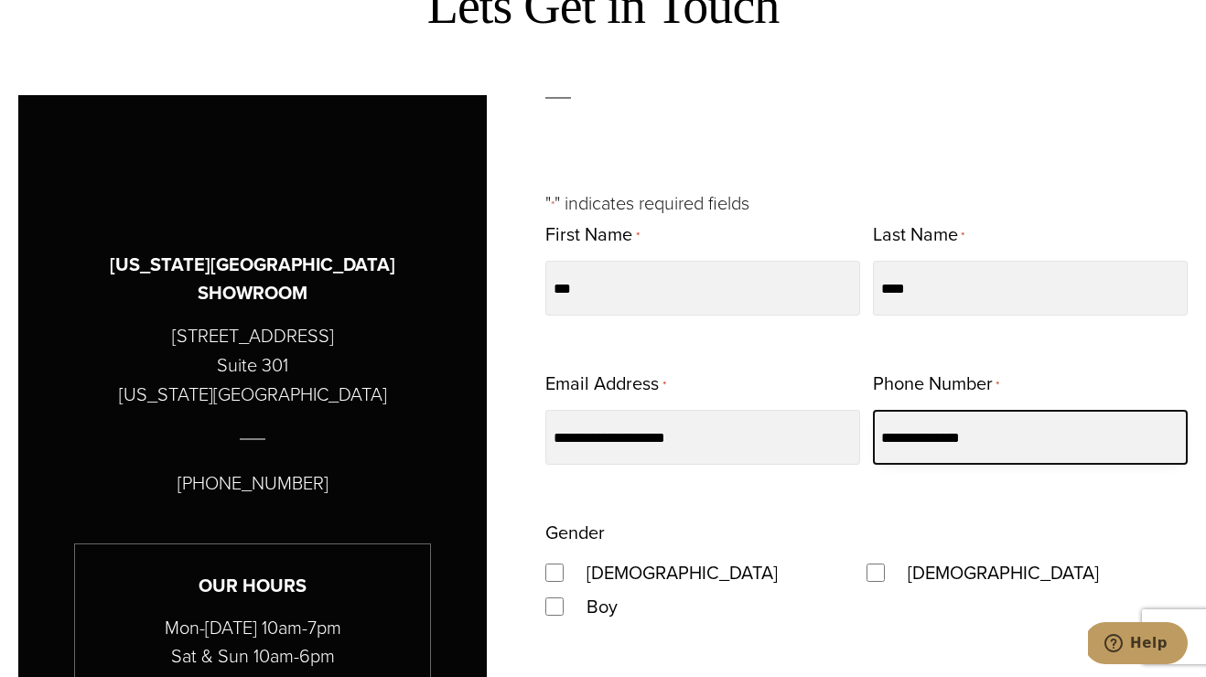
type input "**********"
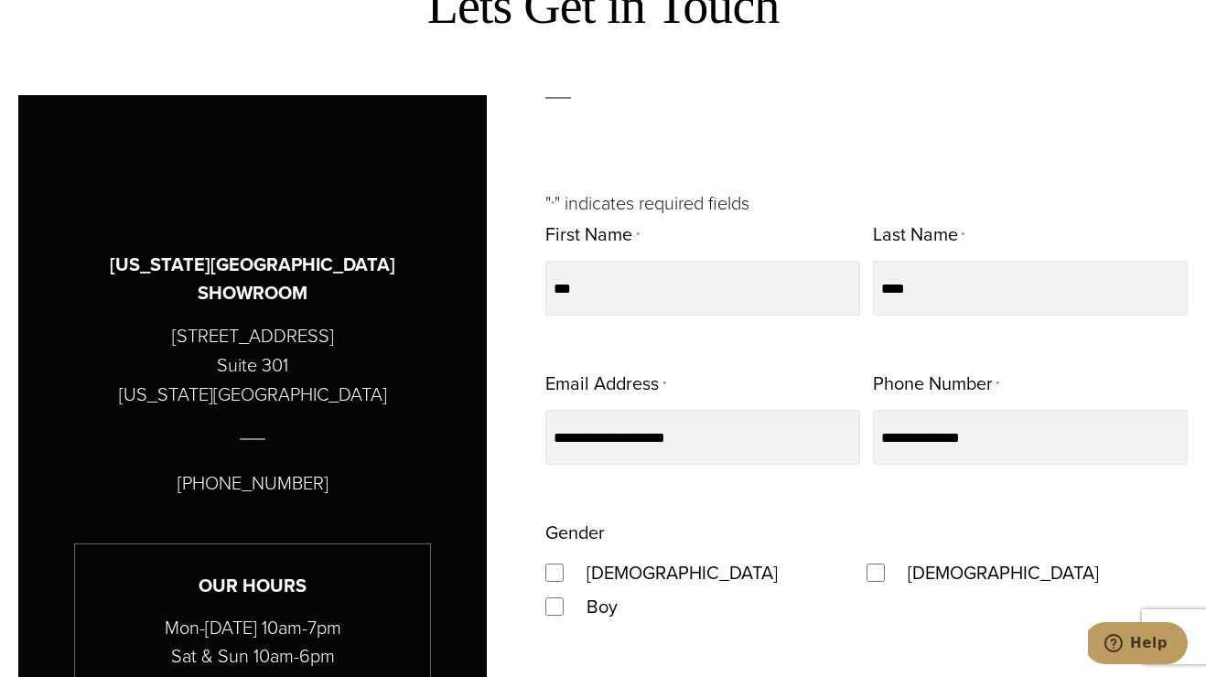
scroll to position [1142, 0]
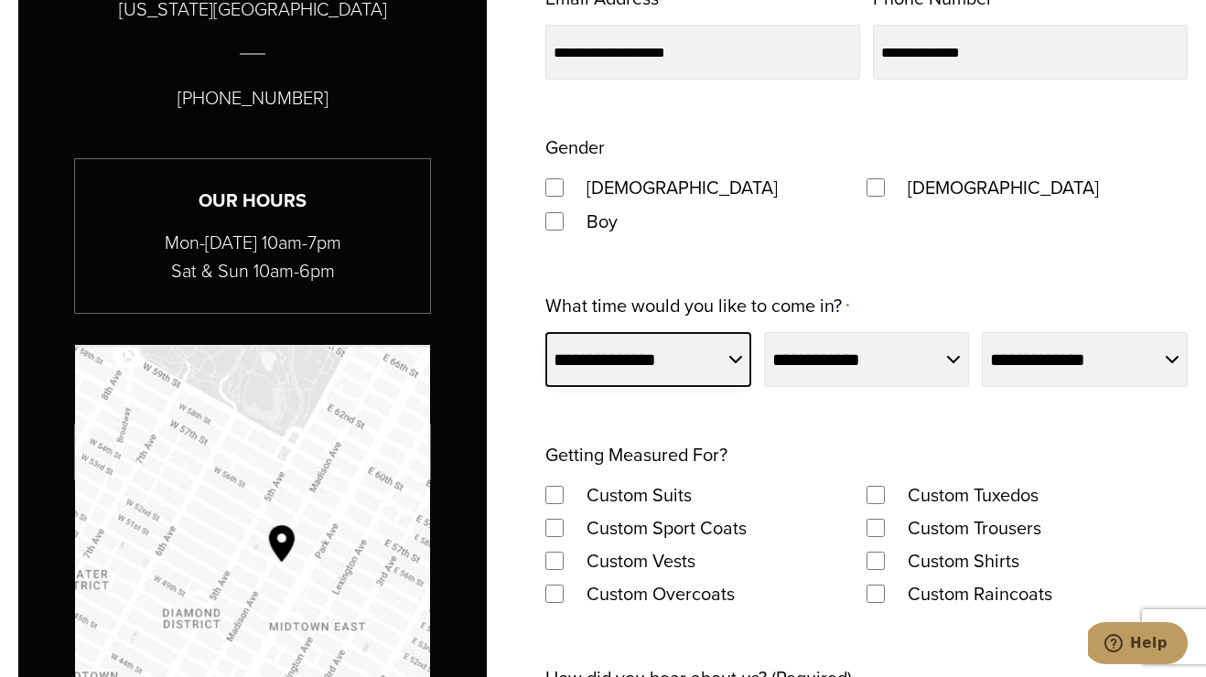
select select "*******"
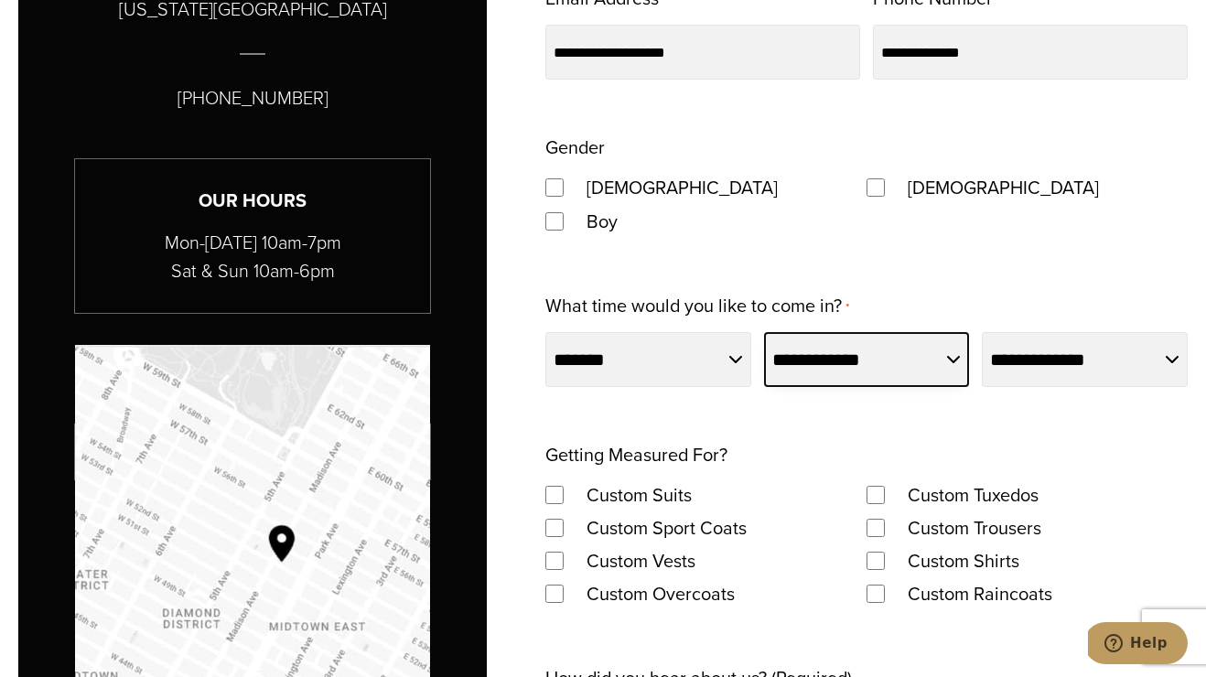
select select "**"
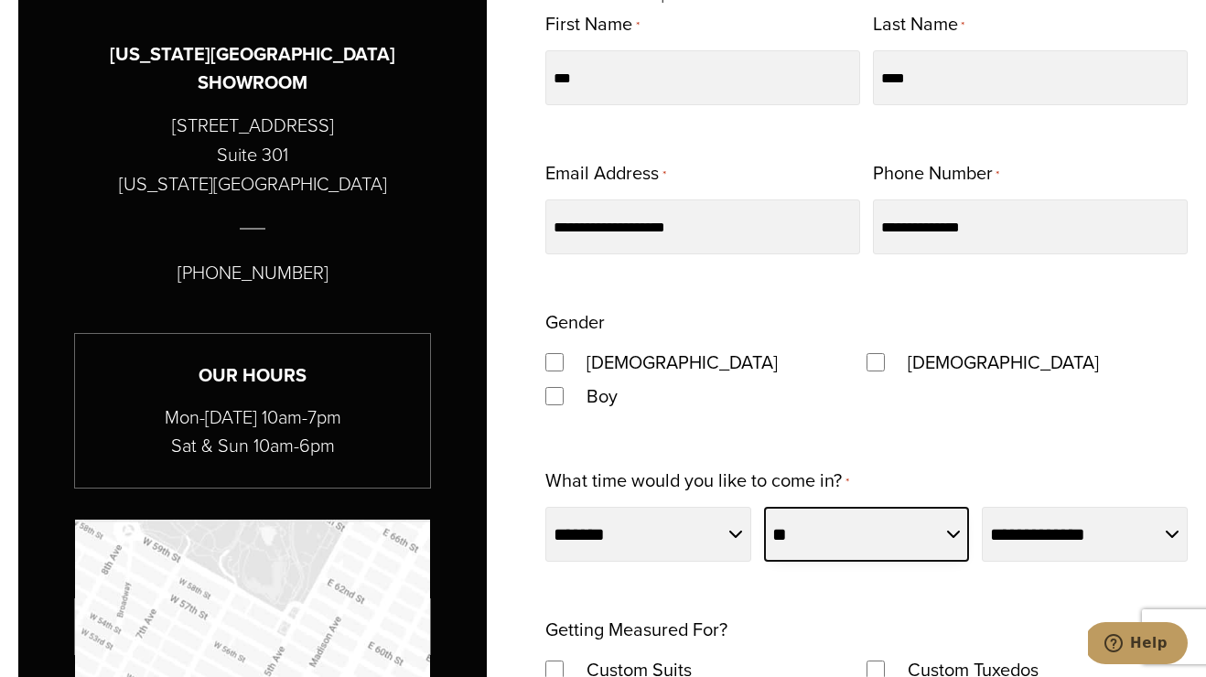
scroll to position [0, 0]
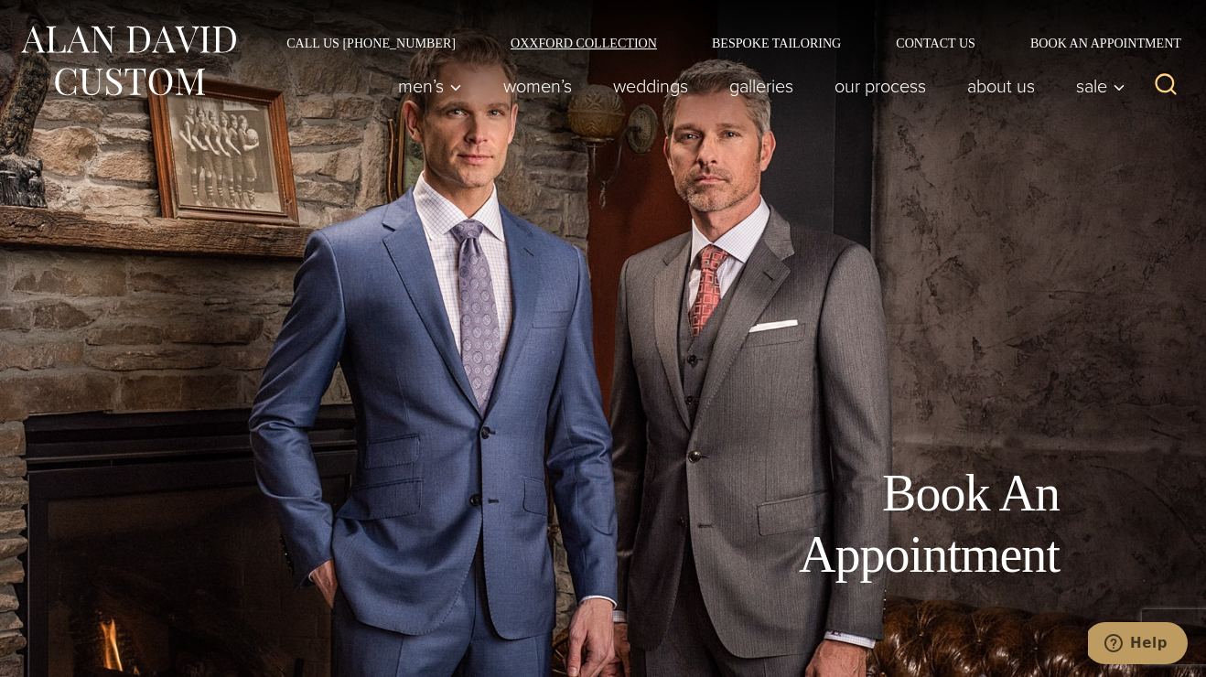
click at [570, 46] on link "Oxxford Collection" at bounding box center [583, 43] width 201 height 13
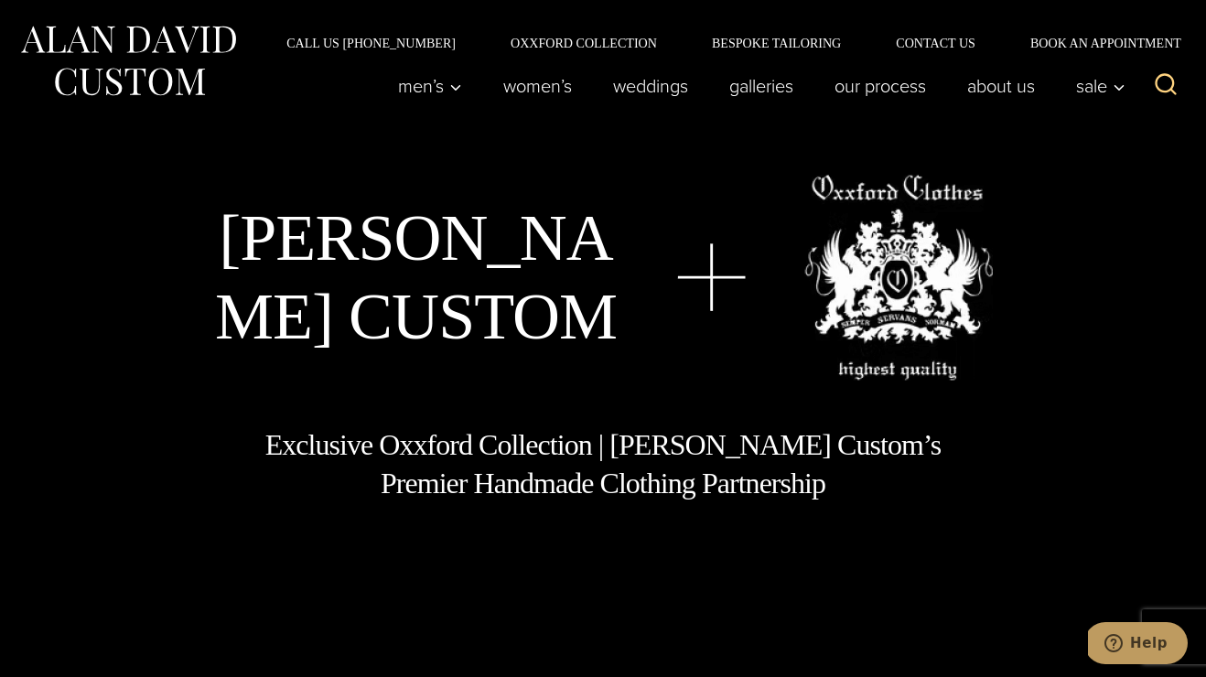
scroll to position [15, 0]
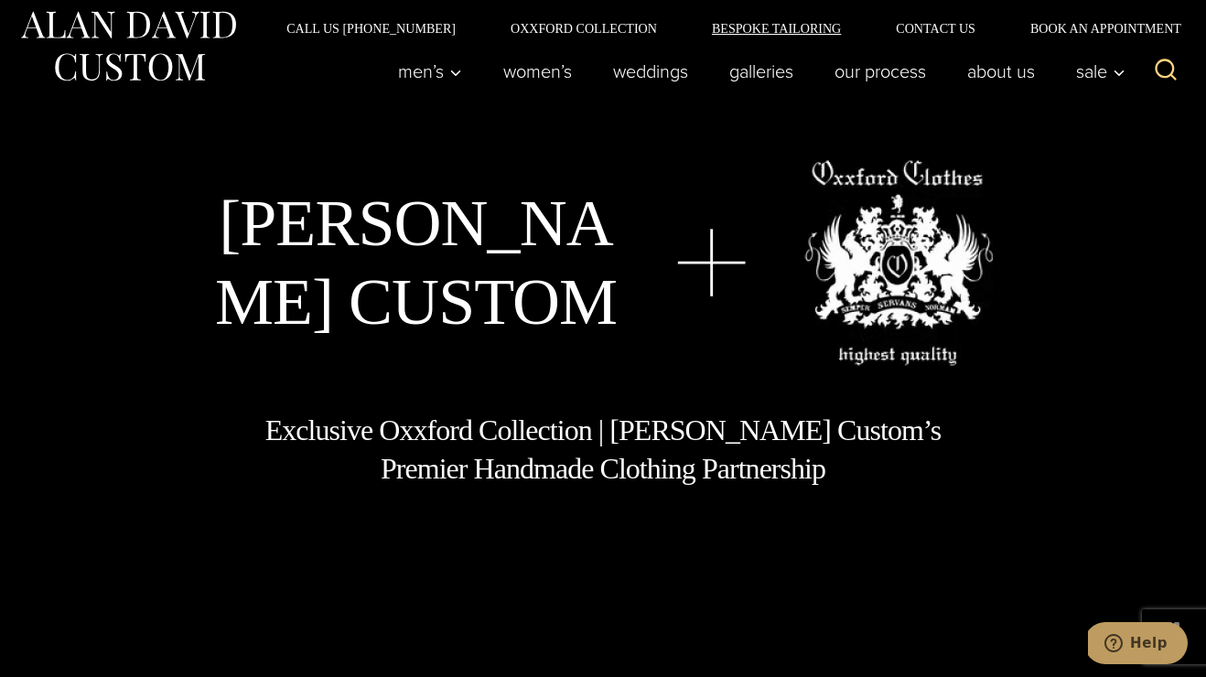
click at [746, 27] on link "Bespoke Tailoring" at bounding box center [776, 28] width 184 height 13
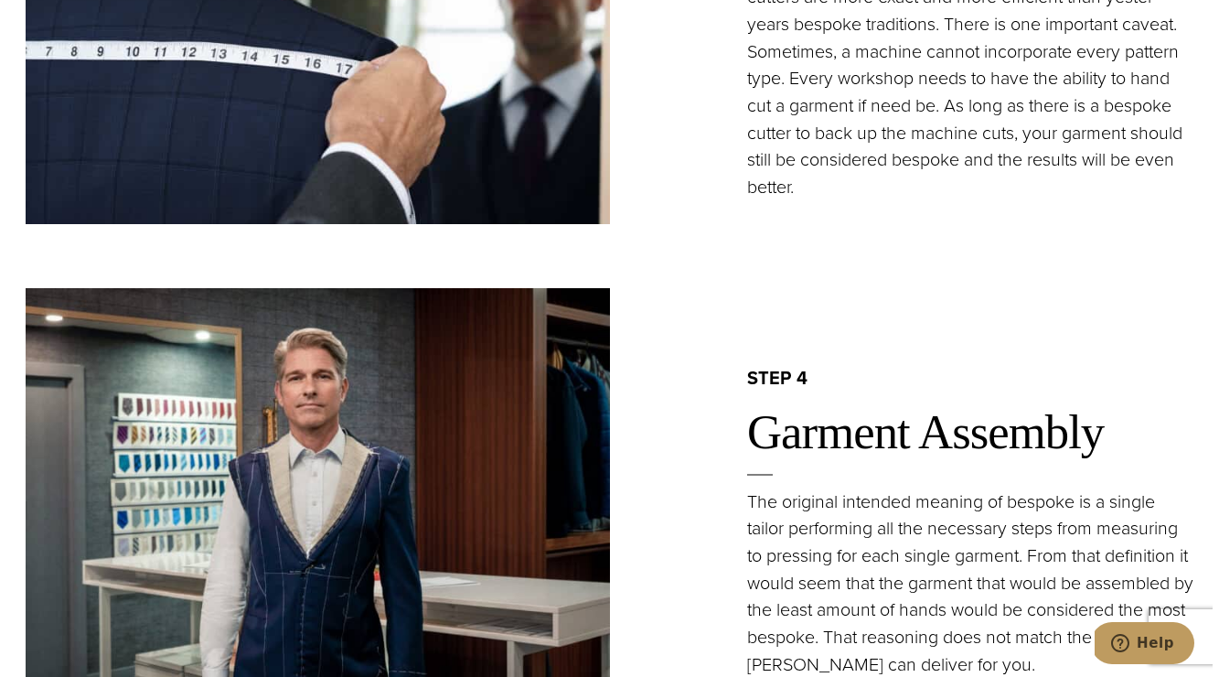
scroll to position [3546, 0]
